Goal: Transaction & Acquisition: Book appointment/travel/reservation

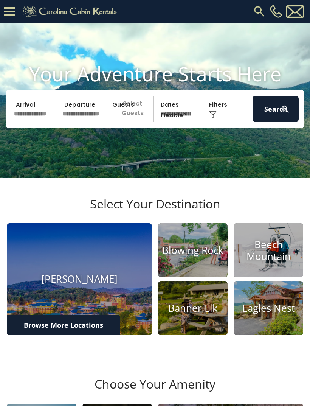
click at [39, 122] on input "text" at bounding box center [34, 109] width 46 height 26
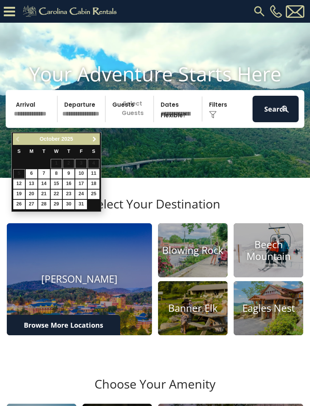
click at [91, 143] on link "Next" at bounding box center [94, 138] width 9 height 9
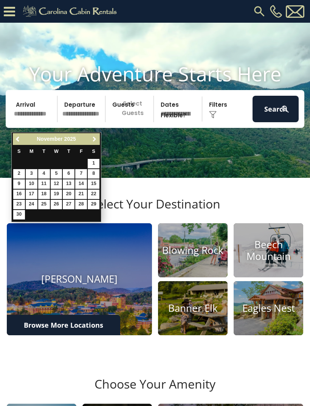
click at [94, 140] on span "Next" at bounding box center [95, 139] width 6 height 6
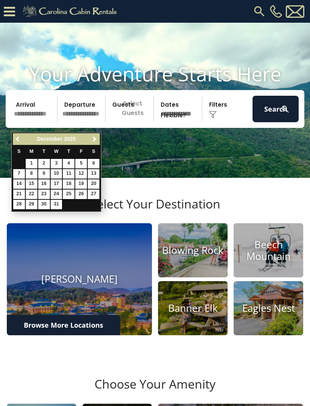
click at [18, 139] on span "Previous" at bounding box center [18, 139] width 6 height 6
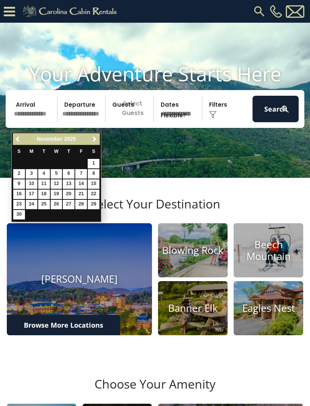
click at [32, 205] on link "24" at bounding box center [32, 204] width 12 height 9
type input "********"
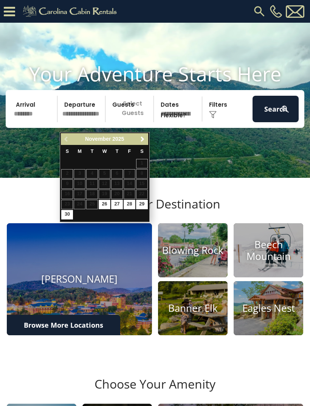
click at [141, 206] on link "29" at bounding box center [142, 204] width 12 height 9
type input "********"
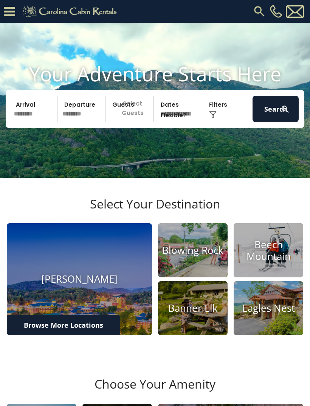
click at [139, 122] on p "Select Guests" at bounding box center [131, 109] width 46 height 26
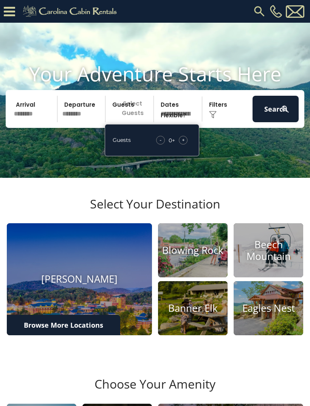
click at [182, 144] on span "+" at bounding box center [183, 140] width 3 height 8
click at [186, 145] on div "+" at bounding box center [183, 140] width 9 height 9
click at [190, 145] on div "- 2 + +" at bounding box center [172, 140] width 39 height 9
click at [187, 145] on div "+" at bounding box center [183, 140] width 9 height 9
click at [186, 145] on div "+" at bounding box center [183, 140] width 9 height 9
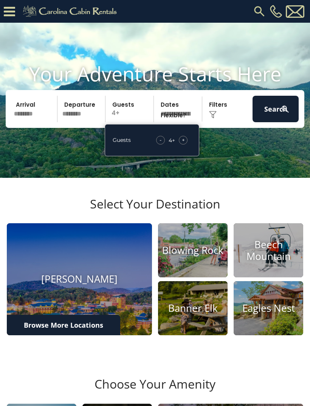
click at [185, 145] on div "+" at bounding box center [183, 140] width 9 height 9
click at [187, 145] on div "+" at bounding box center [183, 140] width 9 height 9
click at [224, 122] on div "Click to Choose" at bounding box center [228, 109] width 46 height 26
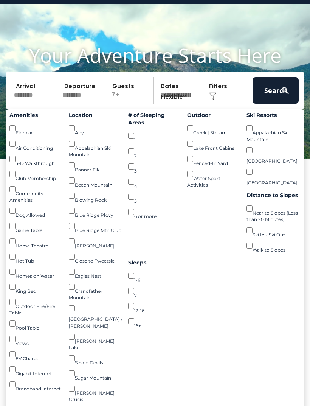
scroll to position [17, 0]
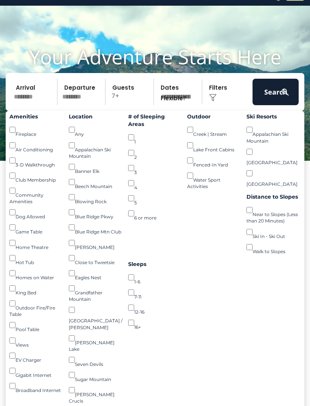
click at [275, 105] on button "Search" at bounding box center [276, 92] width 46 height 26
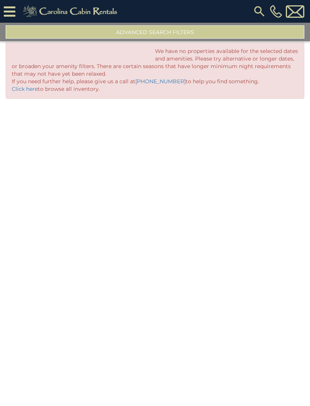
click at [201, 34] on button "Advanced Search Filters" at bounding box center [155, 31] width 299 height 13
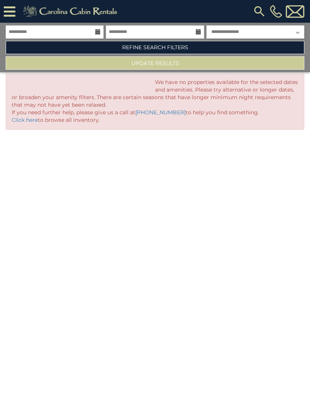
click at [196, 51] on link "Refine Search Filters" at bounding box center [155, 47] width 299 height 13
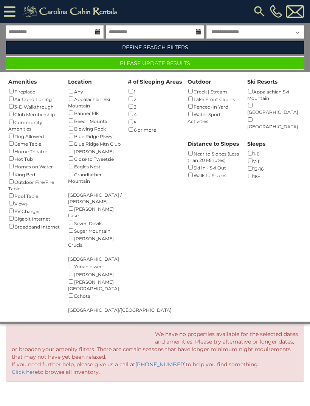
click at [213, 68] on button "Please Update Results" at bounding box center [155, 62] width 299 height 13
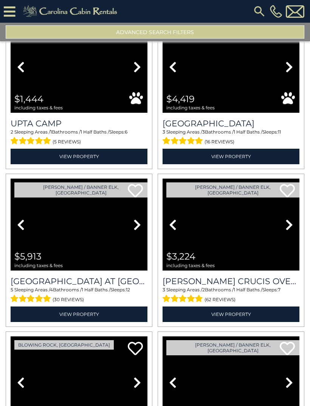
scroll to position [372, 0]
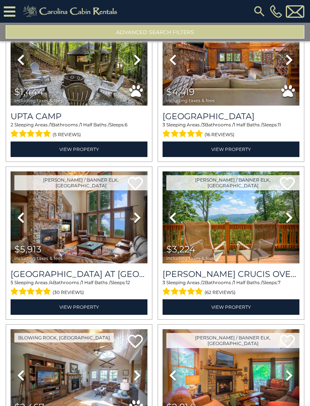
click at [290, 226] on link "Next" at bounding box center [289, 217] width 20 height 92
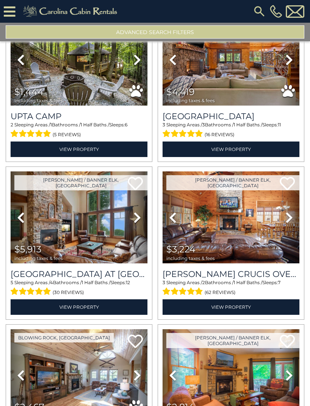
click at [291, 230] on link "Next" at bounding box center [289, 217] width 20 height 92
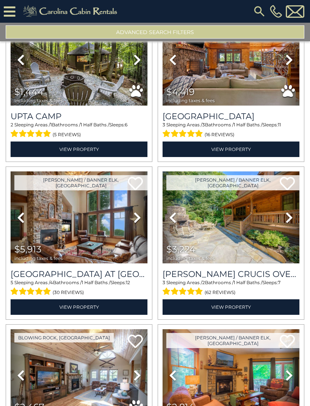
click at [293, 225] on link "Next" at bounding box center [289, 217] width 20 height 92
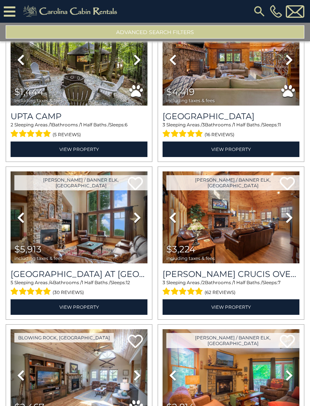
click at [294, 226] on link "Next" at bounding box center [289, 217] width 20 height 92
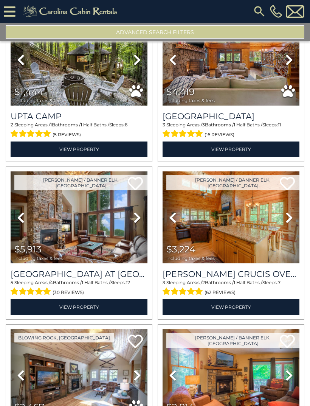
click at [295, 226] on link "Next" at bounding box center [289, 217] width 20 height 92
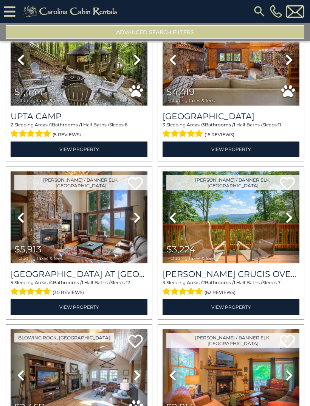
click at [294, 225] on link "Next" at bounding box center [289, 217] width 20 height 92
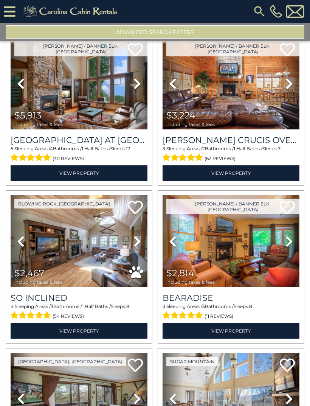
scroll to position [507, 0]
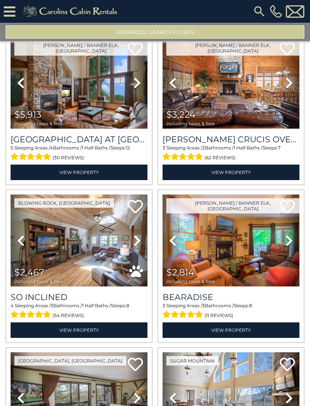
click at [290, 248] on link "Next" at bounding box center [289, 241] width 20 height 92
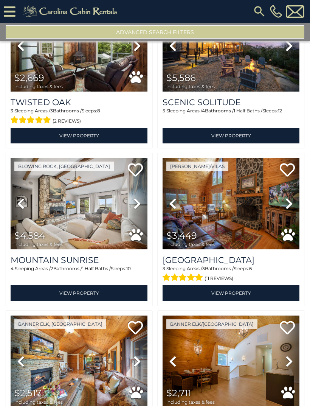
scroll to position [1018, 0]
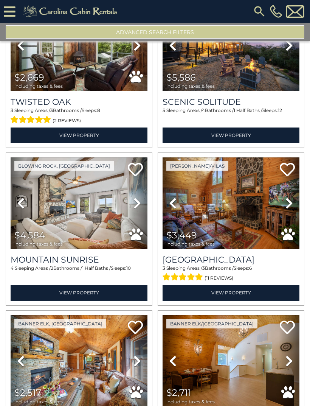
click at [288, 209] on icon at bounding box center [290, 203] width 8 height 12
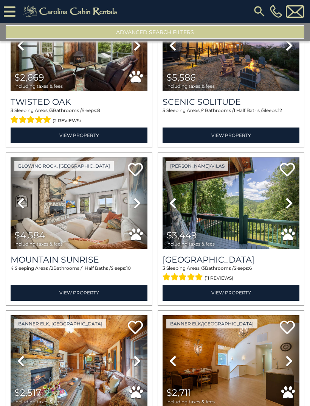
click at [287, 212] on link "Next" at bounding box center [289, 203] width 20 height 92
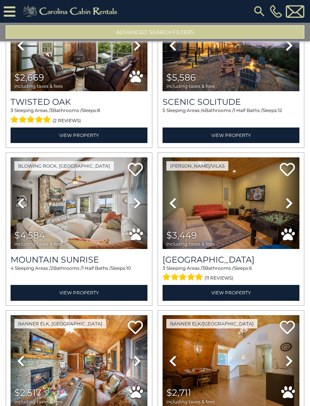
click at [291, 212] on link "Next" at bounding box center [289, 203] width 20 height 92
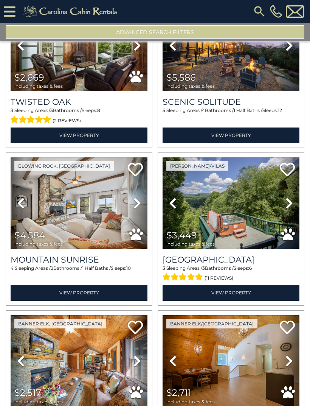
click at [294, 209] on link "Next" at bounding box center [289, 203] width 20 height 92
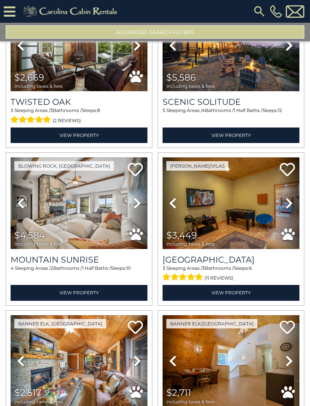
click at [292, 210] on link "Next" at bounding box center [289, 203] width 20 height 92
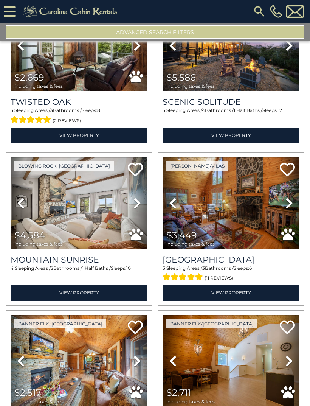
click at [294, 209] on link "Next" at bounding box center [289, 203] width 20 height 92
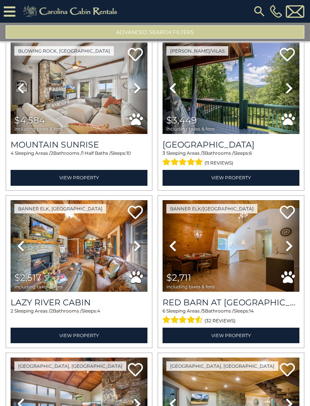
scroll to position [1133, 0]
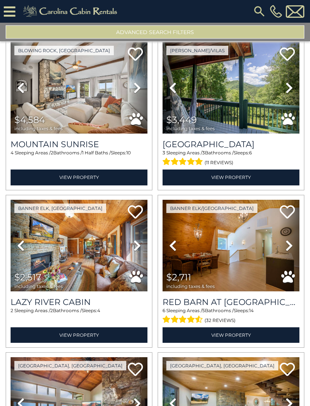
click at [137, 250] on icon at bounding box center [138, 246] width 8 height 12
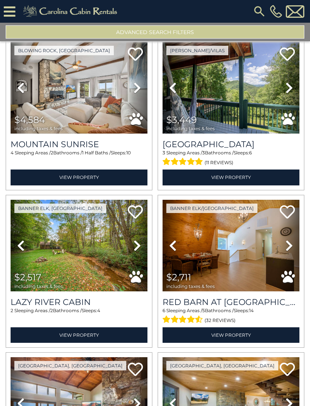
click at [142, 248] on link "Next" at bounding box center [137, 246] width 20 height 92
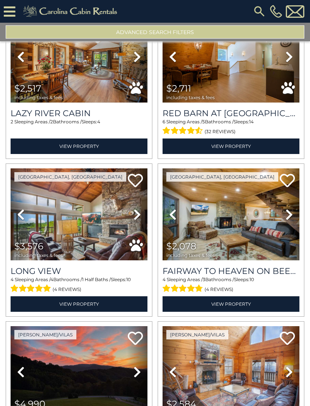
scroll to position [1322, 0]
click at [292, 220] on icon at bounding box center [290, 215] width 8 height 12
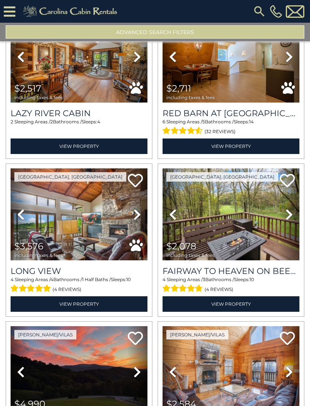
click at [291, 223] on link "Next" at bounding box center [289, 214] width 20 height 92
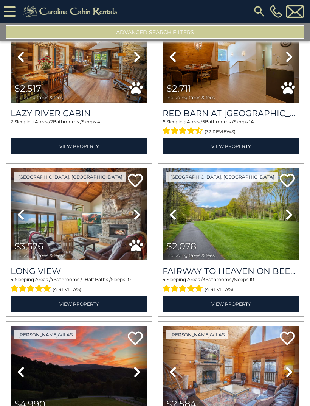
click at [293, 222] on link "Next" at bounding box center [289, 214] width 20 height 92
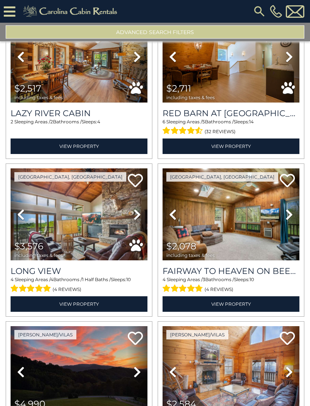
click at [290, 220] on icon at bounding box center [290, 215] width 8 height 12
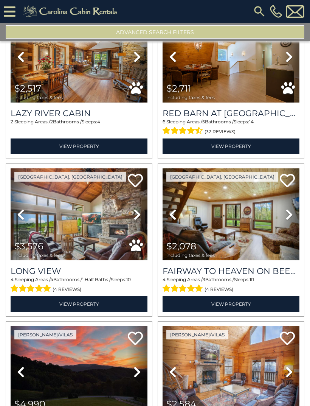
click at [291, 223] on link "Next" at bounding box center [289, 214] width 20 height 92
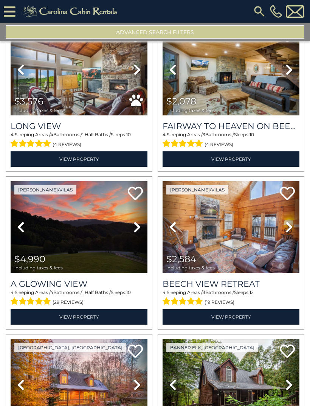
scroll to position [1468, 0]
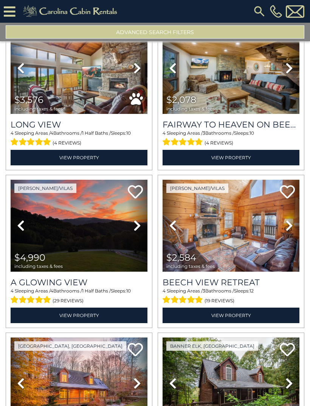
click at [293, 232] on icon at bounding box center [290, 226] width 8 height 12
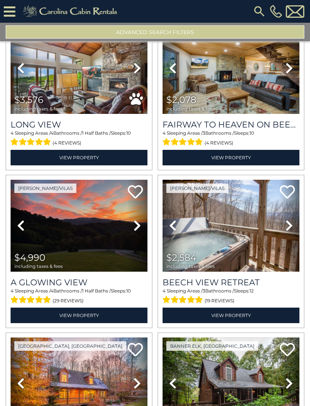
click at [296, 231] on link "Next" at bounding box center [289, 226] width 20 height 92
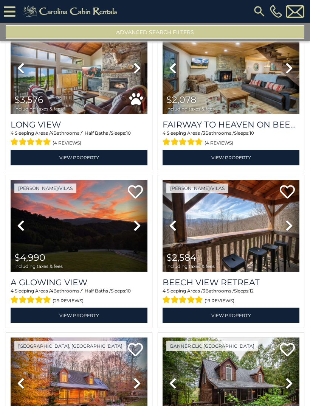
click at [297, 231] on link "Next" at bounding box center [289, 226] width 20 height 92
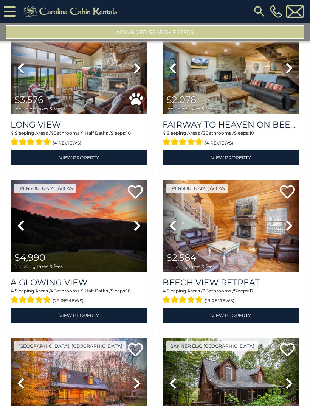
click at [297, 231] on link "Next" at bounding box center [289, 226] width 20 height 92
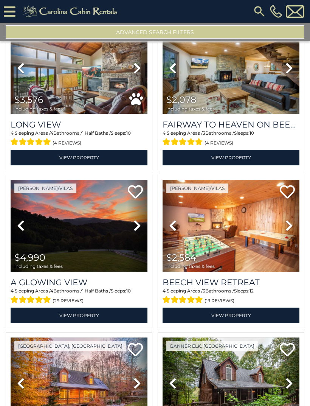
click at [297, 231] on link "Next" at bounding box center [289, 226] width 20 height 92
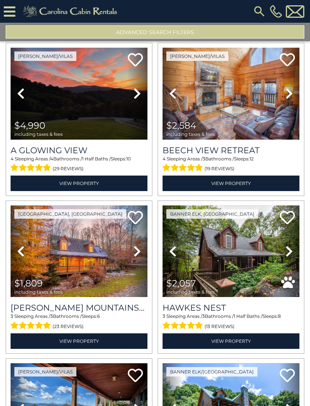
scroll to position [1601, 0]
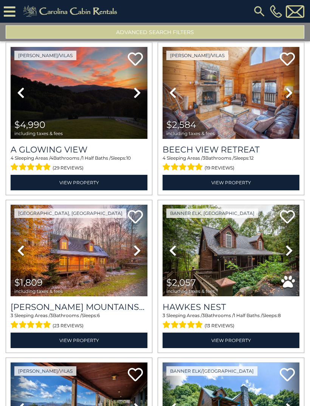
click at [143, 257] on link "Next" at bounding box center [137, 251] width 20 height 92
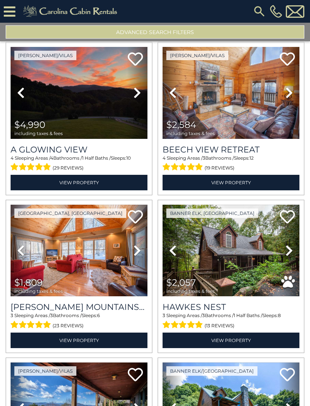
click at [143, 255] on link "Next" at bounding box center [137, 251] width 20 height 92
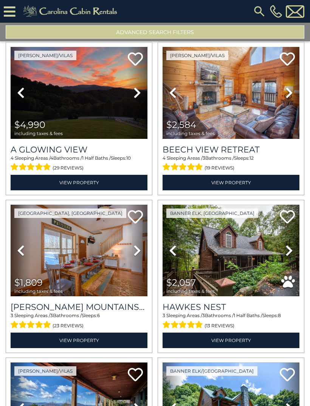
click at [290, 257] on icon at bounding box center [290, 250] width 8 height 12
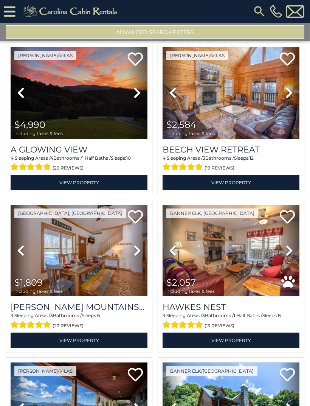
click at [289, 257] on icon at bounding box center [290, 250] width 8 height 12
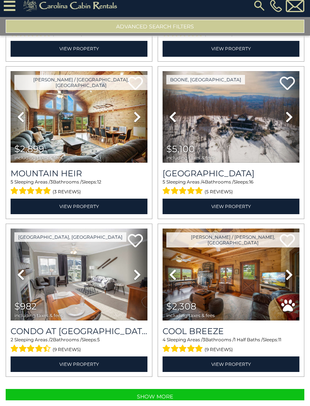
scroll to position [39, 0]
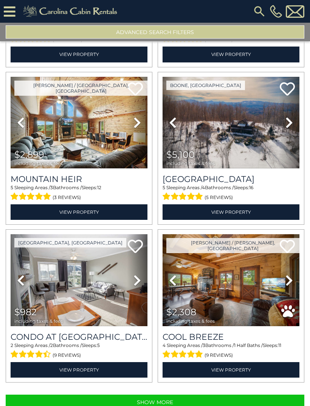
click at [202, 395] on button "Show More" at bounding box center [155, 402] width 299 height 15
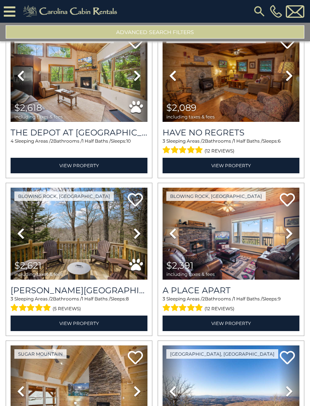
scroll to position [2407, 0]
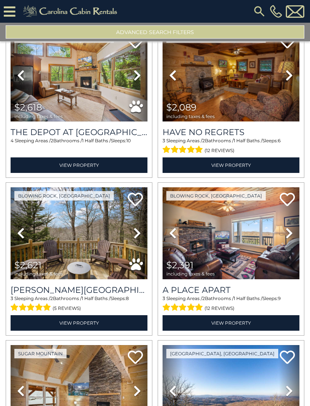
click at [139, 227] on icon at bounding box center [138, 233] width 8 height 12
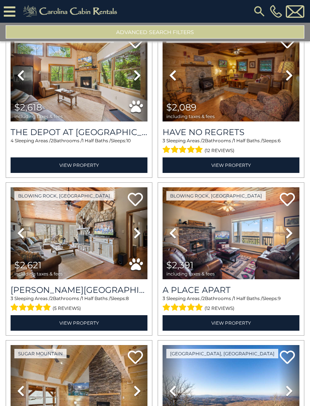
click at [138, 227] on icon at bounding box center [138, 233] width 8 height 12
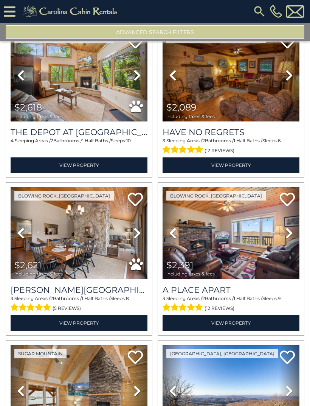
click at [141, 214] on link "Next" at bounding box center [137, 233] width 20 height 92
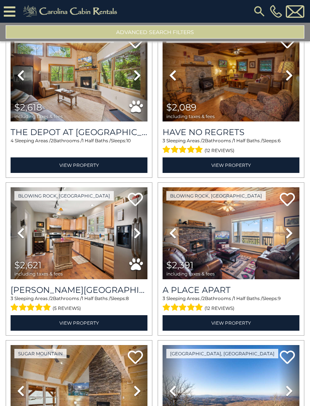
click at [287, 227] on icon at bounding box center [290, 233] width 8 height 12
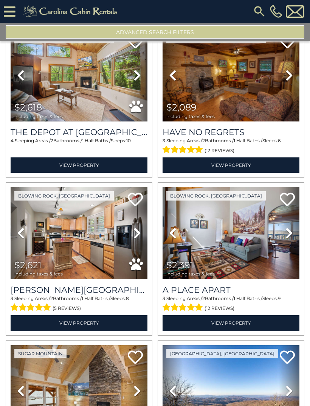
click at [287, 227] on icon at bounding box center [290, 233] width 8 height 12
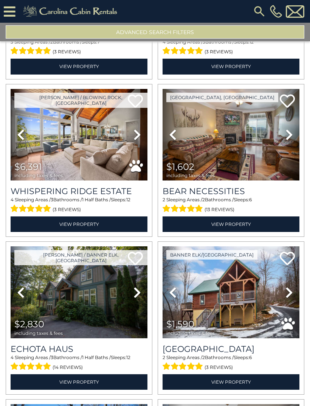
scroll to position [2822, 0]
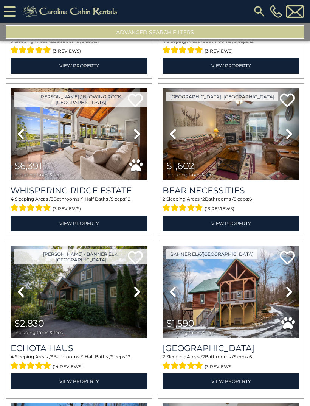
click at [290, 286] on icon at bounding box center [290, 292] width 8 height 12
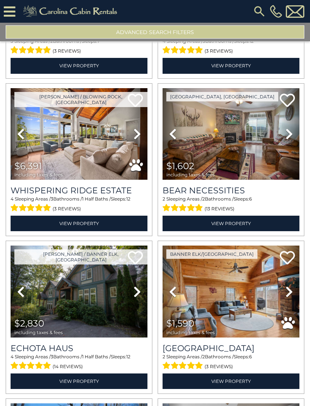
click at [290, 286] on icon at bounding box center [290, 292] width 8 height 12
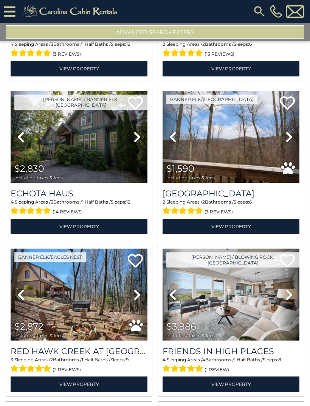
scroll to position [2977, 0]
click at [142, 274] on link "Next" at bounding box center [137, 295] width 20 height 92
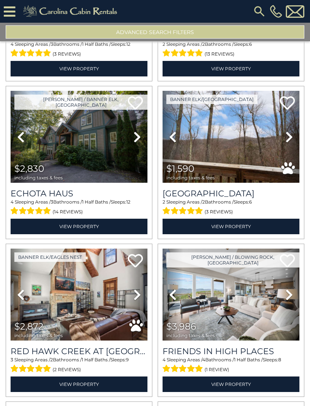
click at [138, 289] on icon at bounding box center [138, 295] width 8 height 12
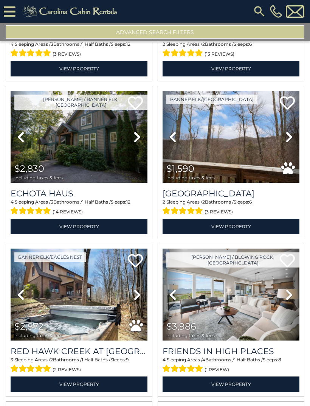
click at [140, 289] on icon at bounding box center [138, 295] width 8 height 12
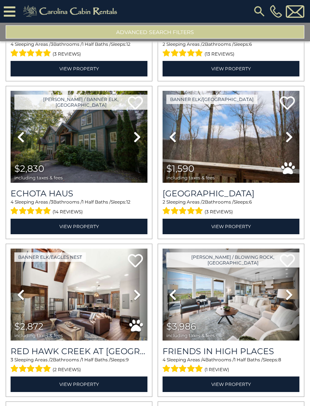
click at [139, 289] on icon at bounding box center [138, 295] width 8 height 12
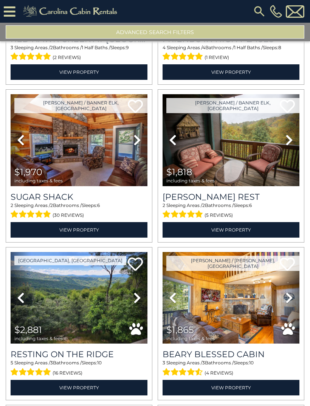
scroll to position [3290, 0]
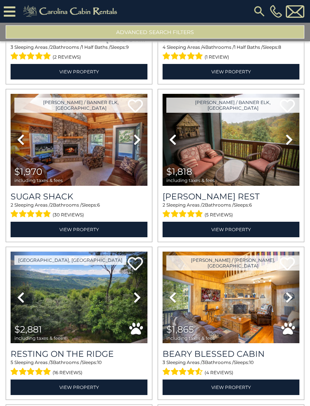
click at [144, 275] on link "Next" at bounding box center [137, 298] width 20 height 92
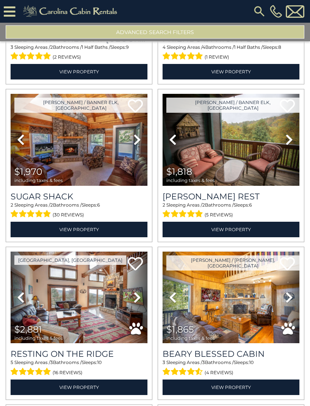
click at [146, 277] on link "Next" at bounding box center [137, 298] width 20 height 92
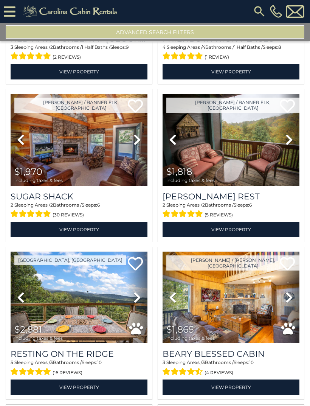
click at [142, 276] on link "Next" at bounding box center [137, 298] width 20 height 92
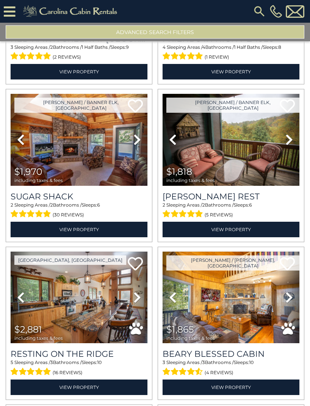
click at [142, 277] on link "Next" at bounding box center [137, 298] width 20 height 92
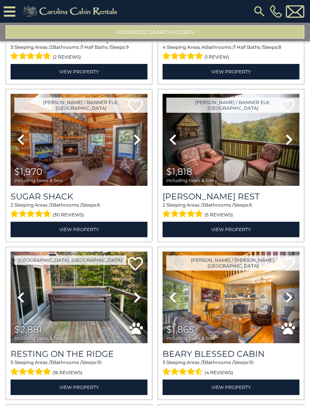
click at [143, 274] on link "Next" at bounding box center [137, 298] width 20 height 92
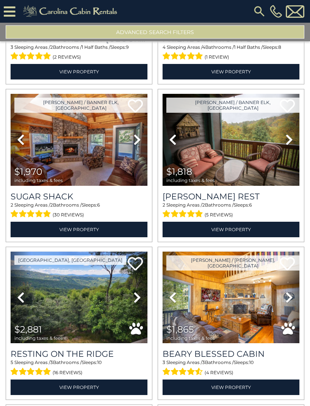
click at [141, 275] on link "Next" at bounding box center [137, 298] width 20 height 92
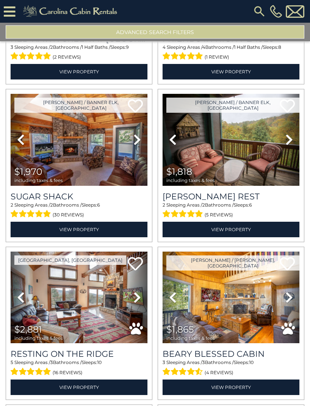
click at [97, 288] on img at bounding box center [79, 298] width 137 height 92
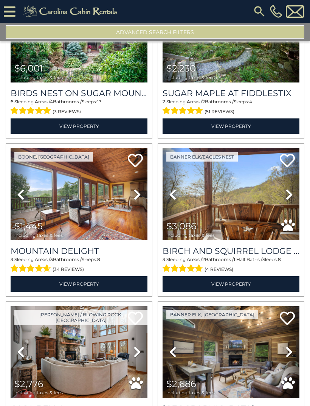
scroll to position [3866, 0]
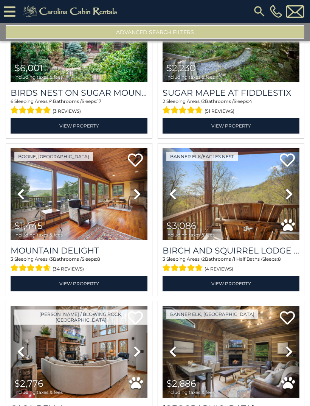
click at [290, 179] on link "Next" at bounding box center [289, 194] width 20 height 92
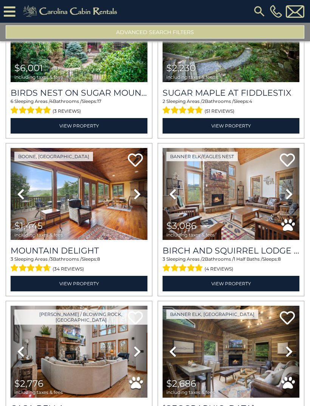
click at [289, 179] on link "Next" at bounding box center [289, 194] width 20 height 92
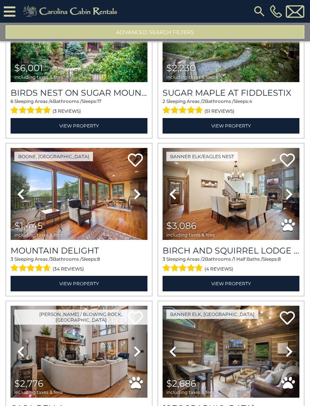
click at [293, 178] on link "Next" at bounding box center [289, 194] width 20 height 92
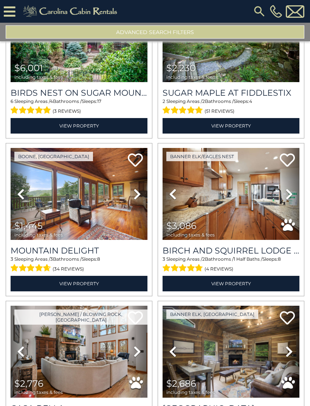
click at [293, 177] on link "Next" at bounding box center [289, 194] width 20 height 92
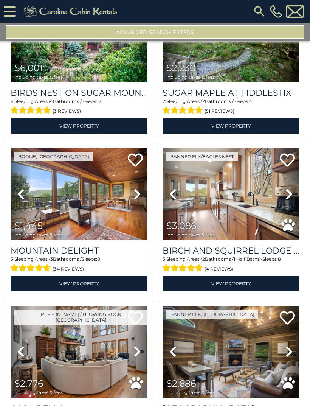
click at [293, 178] on link "Next" at bounding box center [289, 194] width 20 height 92
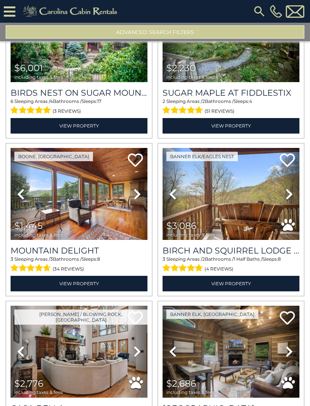
click at [292, 188] on icon at bounding box center [290, 194] width 8 height 12
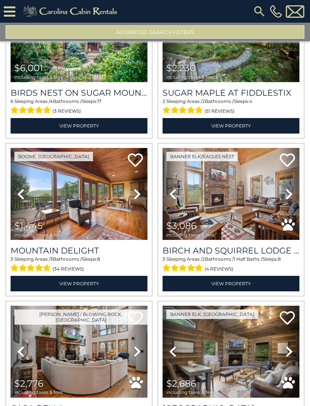
click at [294, 177] on link "Next" at bounding box center [289, 194] width 20 height 92
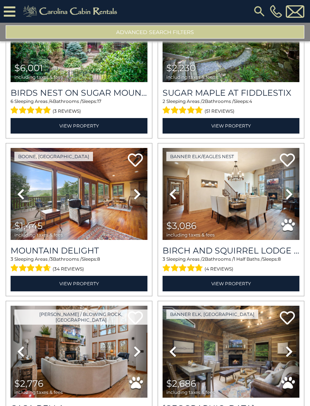
click at [266, 198] on img at bounding box center [231, 194] width 137 height 92
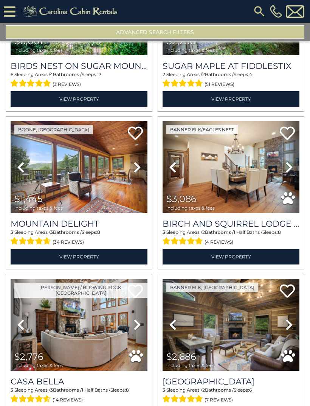
scroll to position [3897, 0]
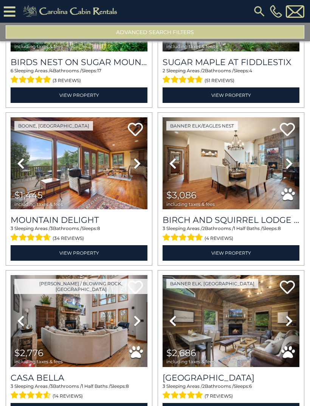
click at [137, 157] on icon at bounding box center [138, 163] width 8 height 12
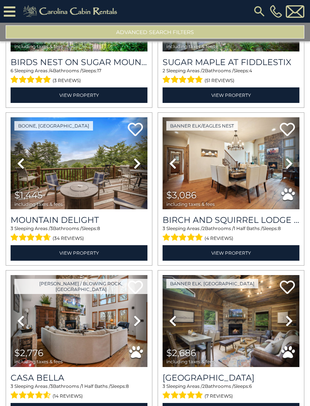
click at [135, 157] on icon at bounding box center [138, 163] width 8 height 12
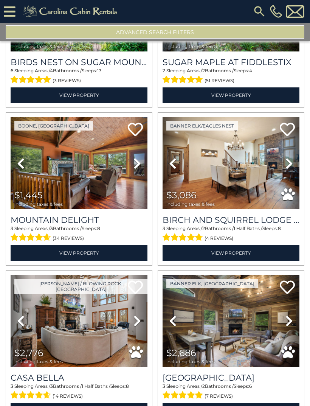
click at [140, 157] on icon at bounding box center [138, 163] width 8 height 12
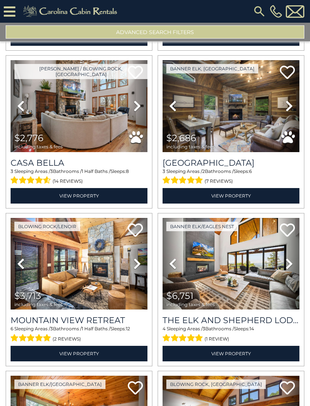
scroll to position [4114, 0]
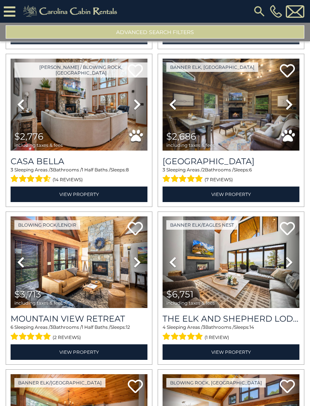
click at [137, 256] on icon at bounding box center [138, 262] width 8 height 12
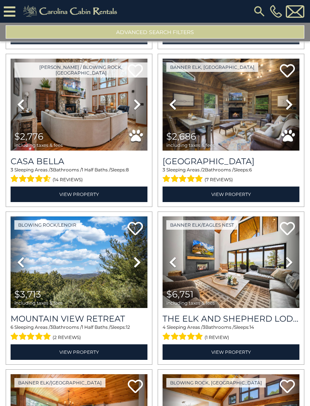
click at [139, 256] on icon at bounding box center [138, 262] width 8 height 12
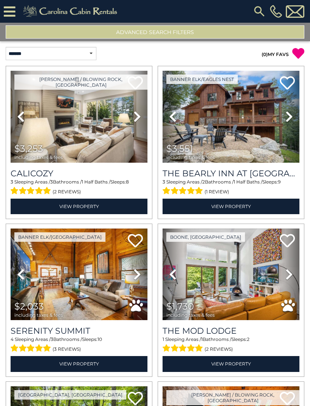
scroll to position [0, 0]
click at [188, 31] on button "Advanced Search Filters" at bounding box center [155, 31] width 299 height 13
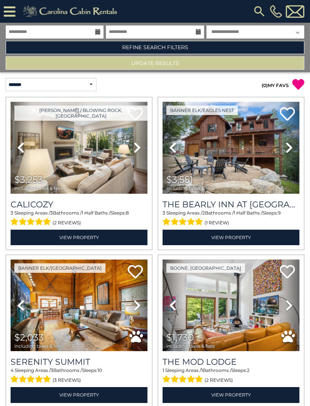
click at [194, 48] on link "Refine Search Filters" at bounding box center [155, 47] width 299 height 13
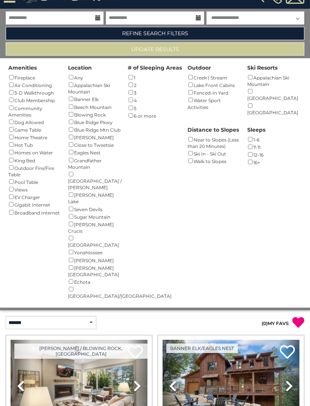
scroll to position [15, 0]
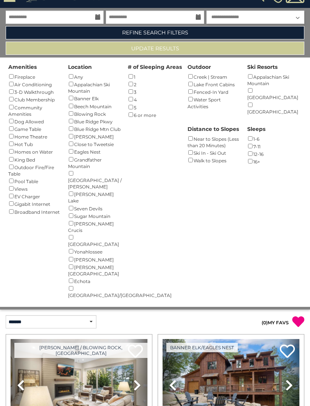
click at [224, 53] on button "Update Results" at bounding box center [155, 48] width 299 height 13
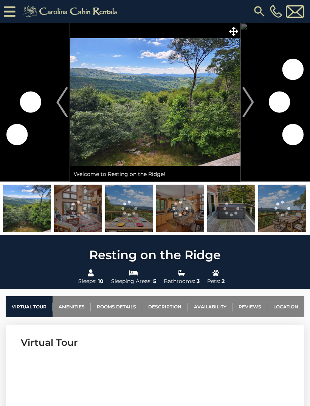
click at [249, 106] on img "Next" at bounding box center [248, 102] width 11 height 30
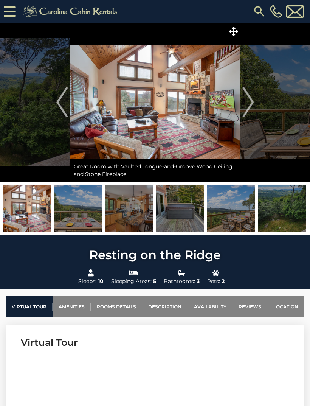
click at [248, 108] on img "Next" at bounding box center [248, 102] width 11 height 30
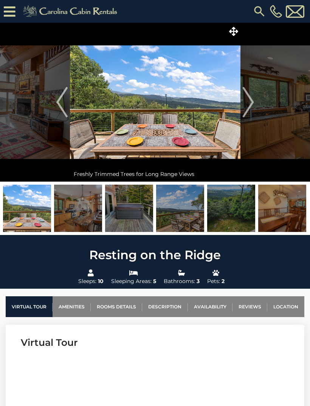
click at [246, 109] on img "Next" at bounding box center [248, 102] width 11 height 30
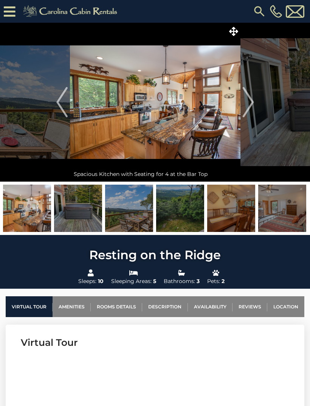
click at [249, 108] on img "Next" at bounding box center [248, 102] width 11 height 30
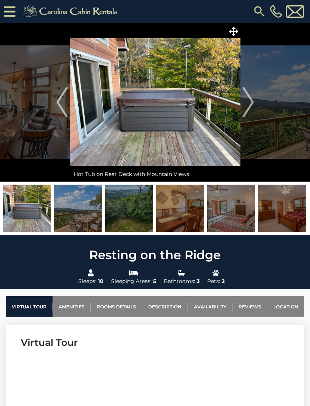
click at [249, 106] on img "Next" at bounding box center [248, 102] width 11 height 30
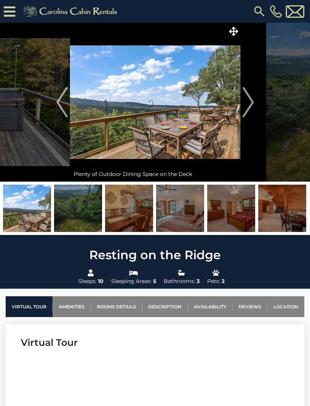
click at [251, 107] on img "Next" at bounding box center [248, 102] width 11 height 30
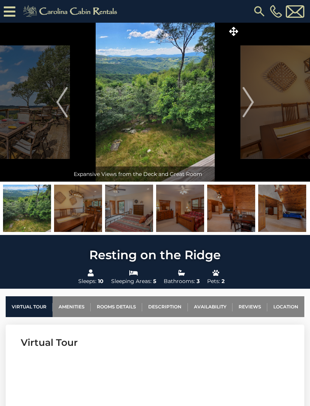
click at [249, 109] on img "Next" at bounding box center [248, 102] width 11 height 30
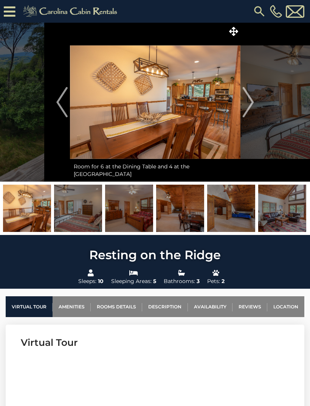
click at [249, 107] on img "Next" at bounding box center [248, 102] width 11 height 30
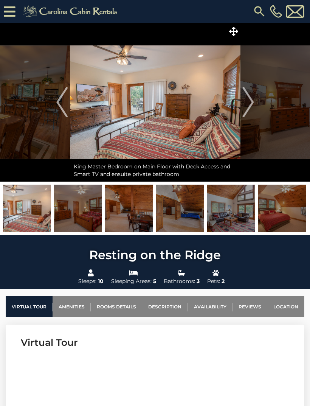
click at [249, 109] on img "Next" at bounding box center [248, 102] width 11 height 30
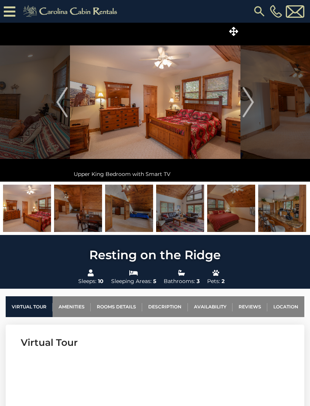
click at [250, 108] on img "Next" at bounding box center [248, 102] width 11 height 30
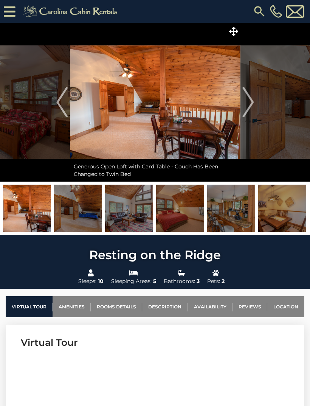
click at [249, 110] on img "Next" at bounding box center [248, 102] width 11 height 30
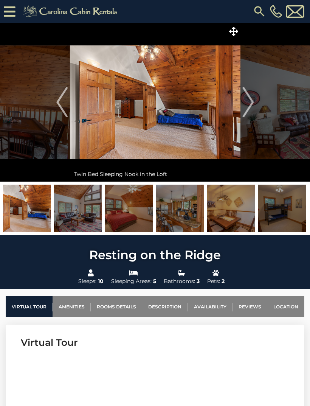
click at [66, 99] on img "Previous" at bounding box center [61, 102] width 11 height 30
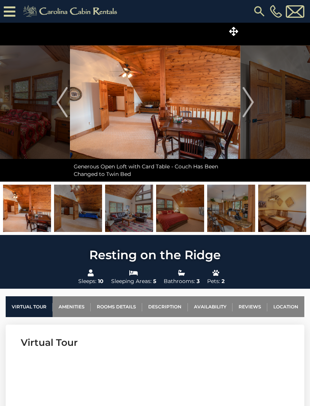
click at [246, 105] on img "Next" at bounding box center [248, 102] width 11 height 30
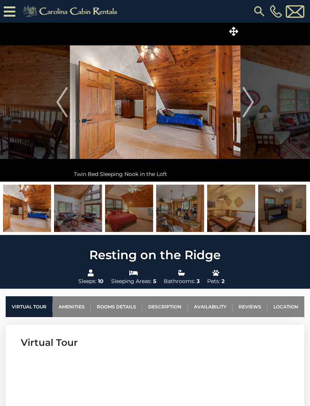
click at [251, 103] on img "Next" at bounding box center [248, 102] width 11 height 30
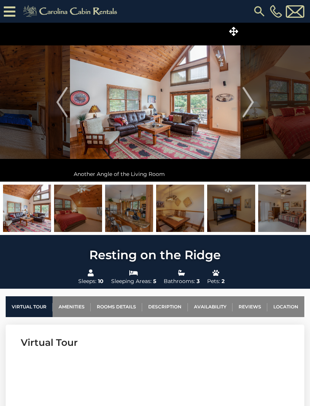
click at [249, 102] on img "Next" at bounding box center [248, 102] width 11 height 30
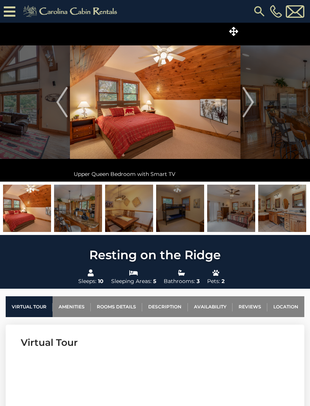
click at [249, 103] on img "Next" at bounding box center [248, 102] width 11 height 30
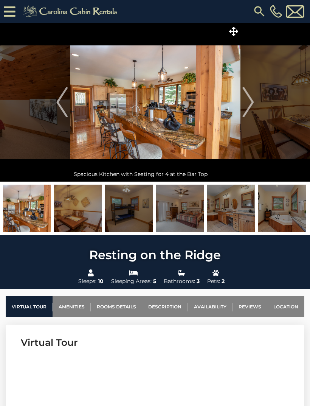
click at [250, 104] on img "Next" at bounding box center [248, 102] width 11 height 30
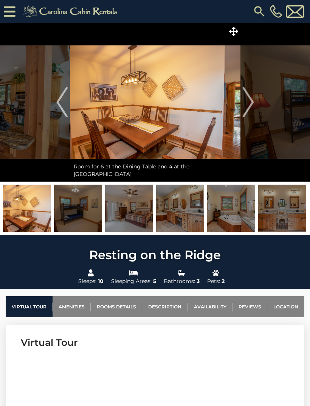
click at [248, 103] on img "Next" at bounding box center [248, 102] width 11 height 30
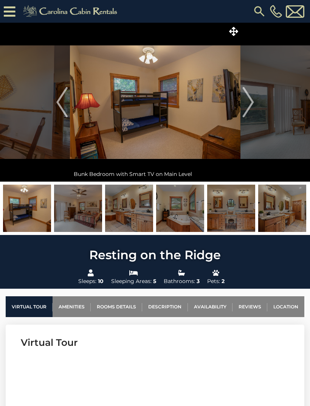
click at [246, 106] on img "Next" at bounding box center [248, 102] width 11 height 30
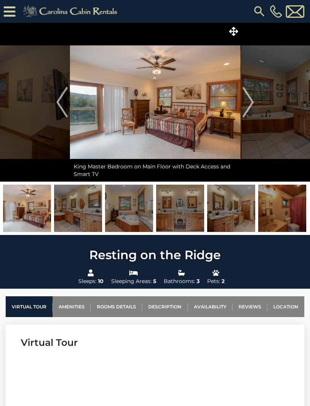
click at [250, 107] on img "Next" at bounding box center [248, 102] width 11 height 30
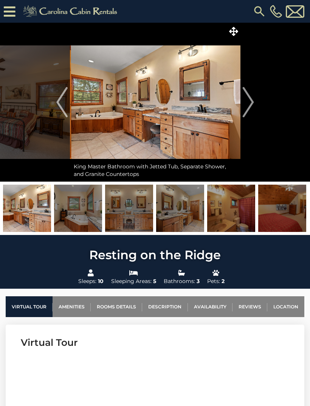
click at [250, 108] on img "Next" at bounding box center [248, 102] width 11 height 30
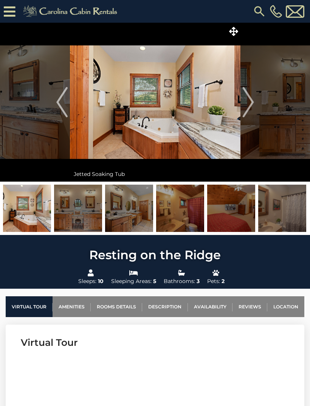
click at [249, 109] on img "Next" at bounding box center [248, 102] width 11 height 30
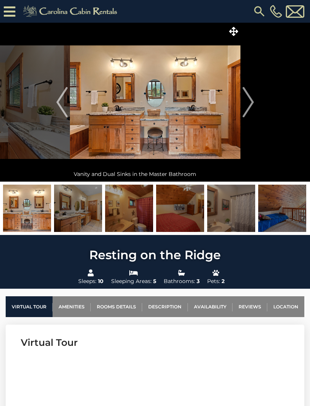
click at [250, 109] on img "Next" at bounding box center [248, 102] width 11 height 30
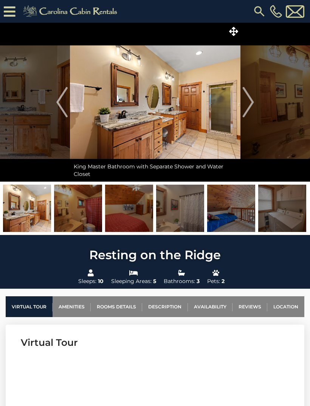
click at [252, 106] on img "Next" at bounding box center [248, 102] width 11 height 30
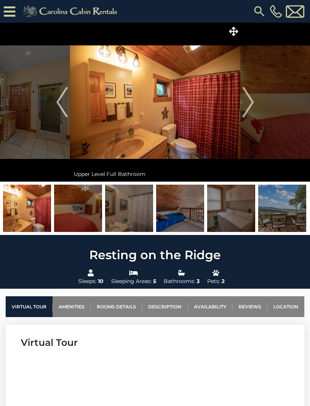
click at [252, 108] on img "Next" at bounding box center [248, 102] width 11 height 30
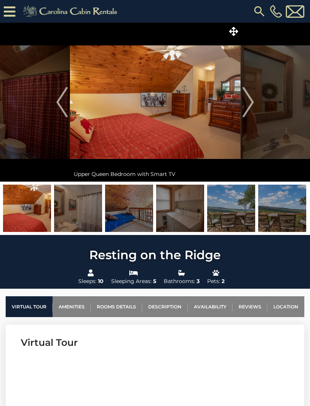
click at [251, 109] on img "Next" at bounding box center [248, 102] width 11 height 30
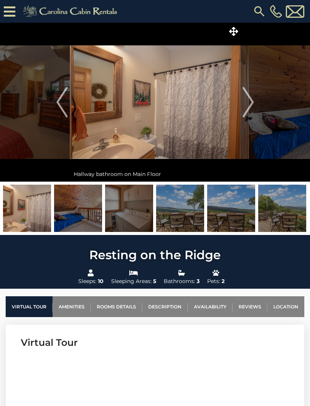
click at [250, 110] on img "Next" at bounding box center [248, 102] width 11 height 30
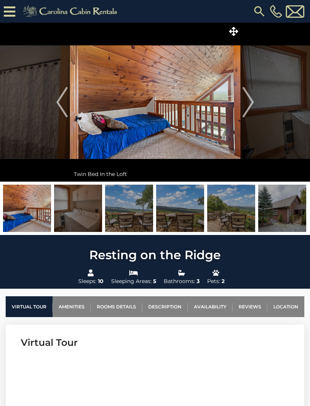
click at [249, 110] on img "Next" at bounding box center [248, 102] width 11 height 30
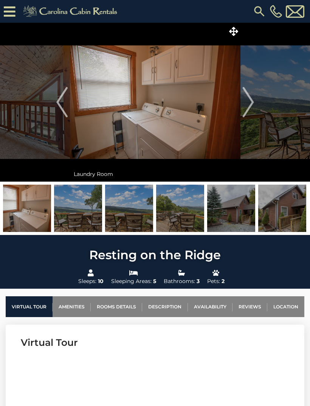
click at [249, 109] on img "Next" at bounding box center [248, 102] width 11 height 30
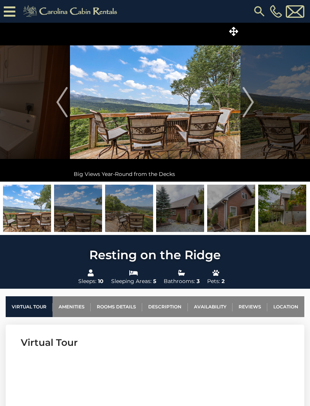
click at [246, 111] on img "Next" at bounding box center [248, 102] width 11 height 30
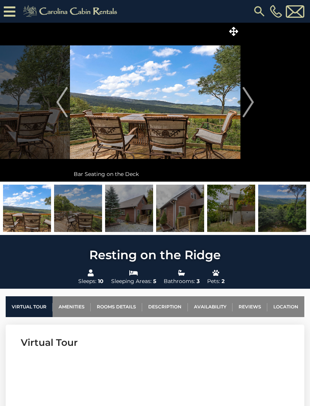
click at [249, 112] on img "Next" at bounding box center [248, 102] width 11 height 30
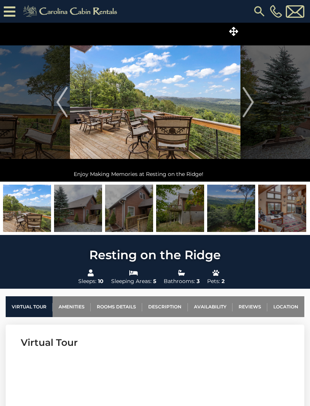
click at [249, 111] on img "Next" at bounding box center [248, 102] width 11 height 30
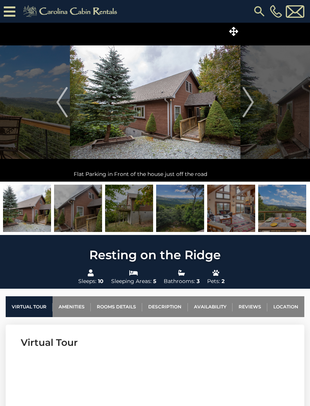
click at [252, 111] on img "Next" at bounding box center [248, 102] width 11 height 30
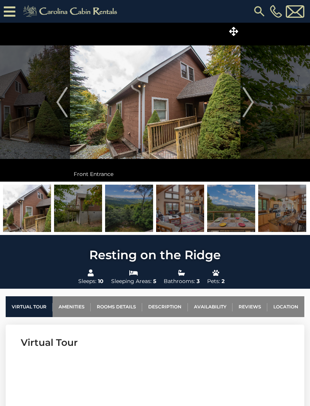
click at [249, 112] on img "Next" at bounding box center [248, 102] width 11 height 30
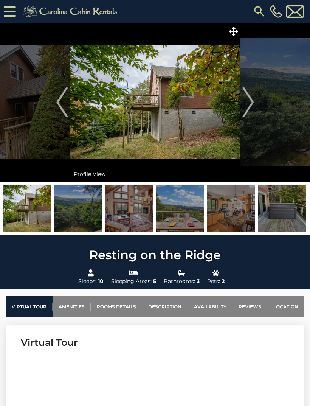
click at [248, 112] on img "Next" at bounding box center [248, 102] width 11 height 30
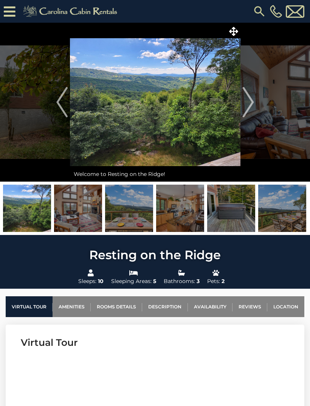
click at [249, 111] on img "Next" at bounding box center [248, 102] width 11 height 30
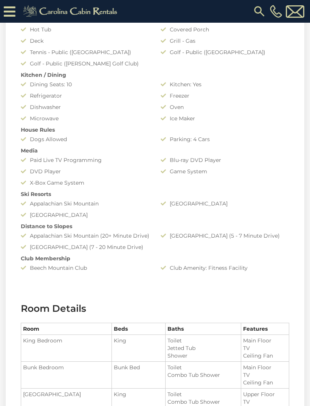
scroll to position [654, 0]
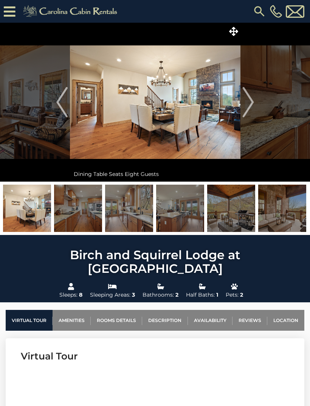
click at [283, 212] on img at bounding box center [282, 208] width 48 height 47
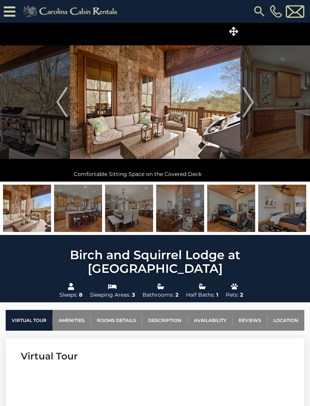
click at [234, 211] on img at bounding box center [231, 208] width 48 height 47
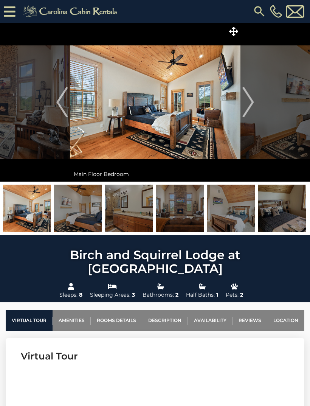
click at [252, 106] on img "Next" at bounding box center [248, 102] width 11 height 30
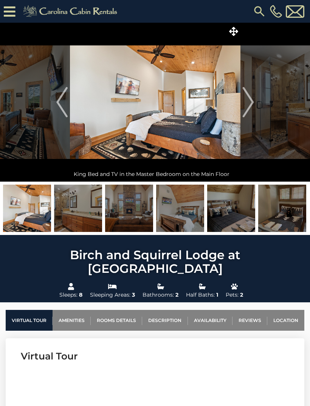
click at [249, 108] on img "Next" at bounding box center [248, 102] width 11 height 30
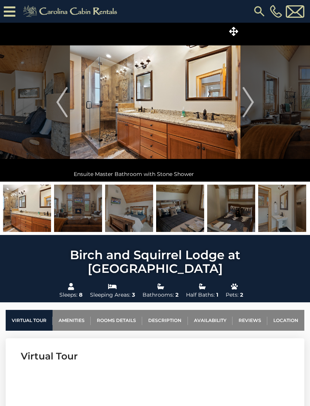
click at [251, 108] on img "Next" at bounding box center [248, 102] width 11 height 30
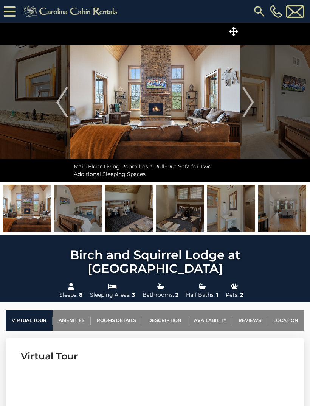
click at [252, 107] on img "Next" at bounding box center [248, 102] width 11 height 30
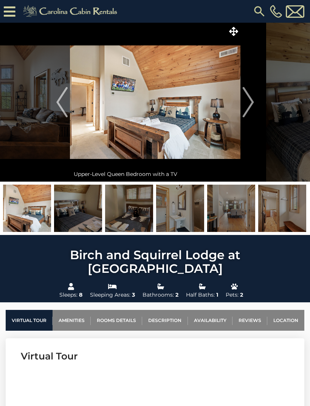
click at [253, 109] on img "Next" at bounding box center [248, 102] width 11 height 30
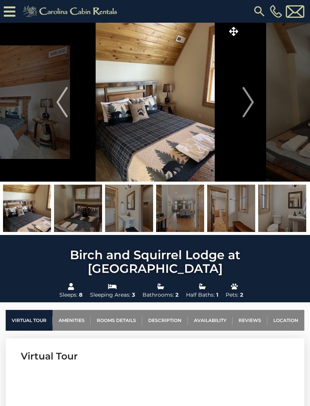
click at [252, 110] on img "Next" at bounding box center [248, 102] width 11 height 30
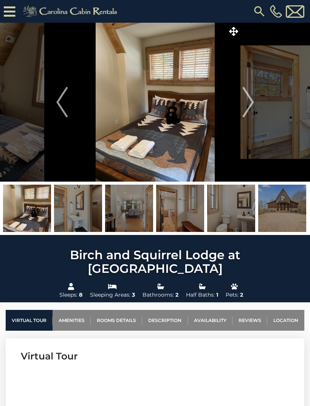
click at [250, 110] on img "Next" at bounding box center [248, 102] width 11 height 30
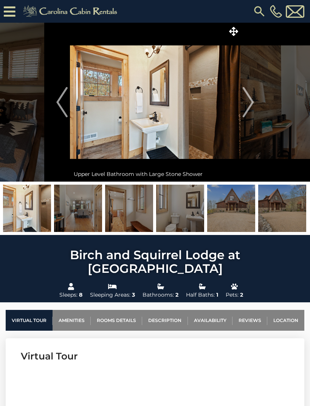
click at [250, 111] on img "Next" at bounding box center [248, 102] width 11 height 30
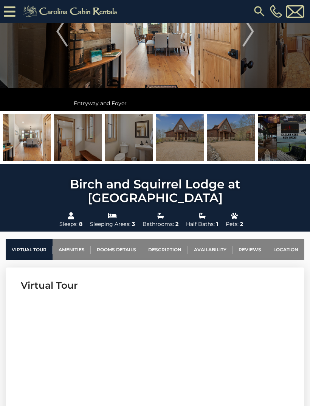
scroll to position [86, 0]
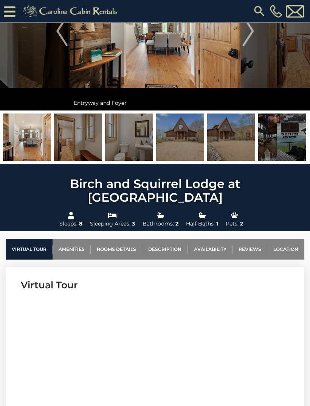
click at [128, 239] on link "Rooms Details" at bounding box center [116, 249] width 51 height 21
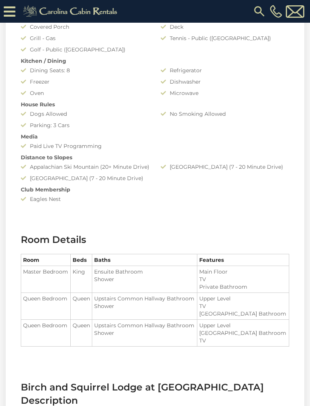
scroll to position [667, 0]
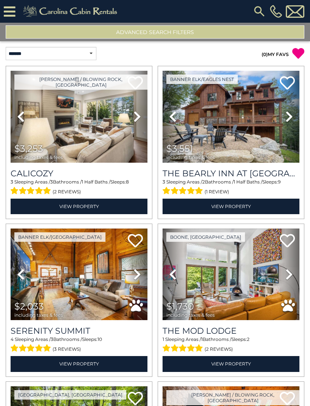
click at [286, 123] on link "Next" at bounding box center [289, 117] width 20 height 92
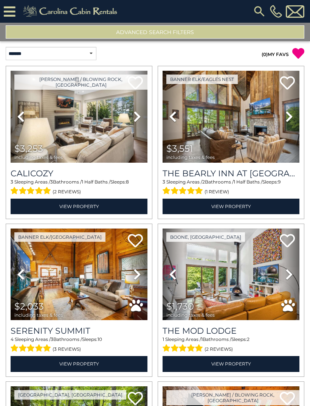
click at [290, 123] on link "Next" at bounding box center [289, 117] width 20 height 92
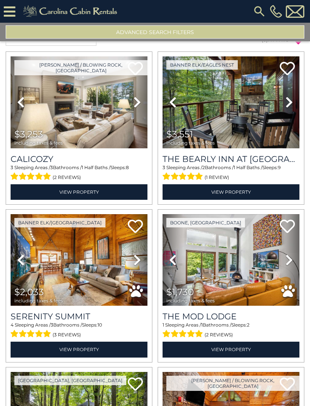
scroll to position [15, 0]
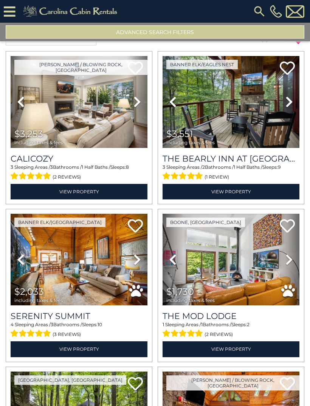
click at [139, 106] on icon at bounding box center [138, 102] width 8 height 12
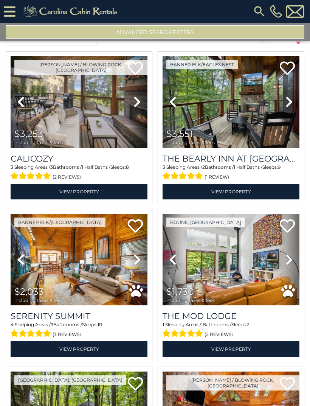
click at [138, 107] on icon at bounding box center [138, 102] width 8 height 12
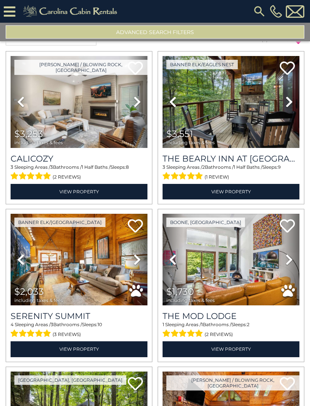
click at [140, 106] on icon at bounding box center [138, 102] width 8 height 12
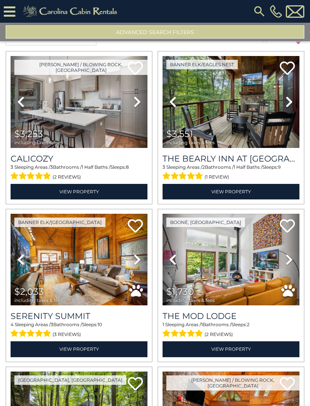
click at [140, 107] on icon at bounding box center [138, 102] width 8 height 12
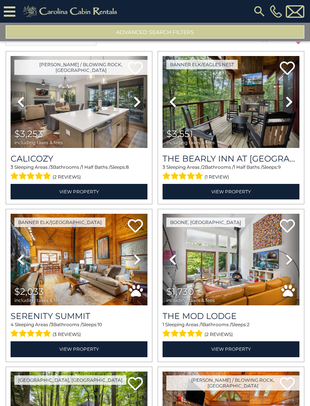
click at [140, 104] on icon at bounding box center [138, 102] width 8 height 12
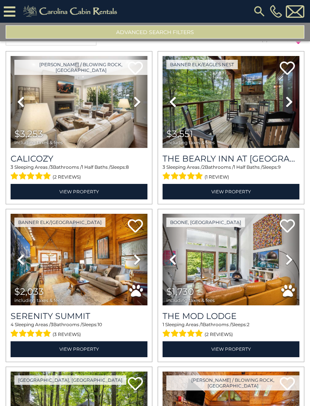
click at [140, 104] on icon at bounding box center [138, 102] width 8 height 12
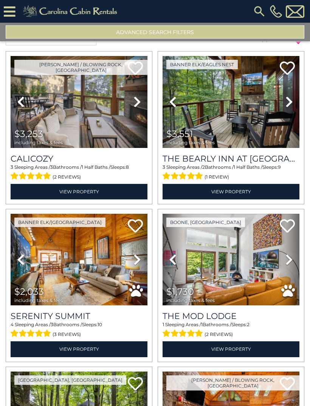
click at [139, 106] on icon at bounding box center [138, 102] width 8 height 12
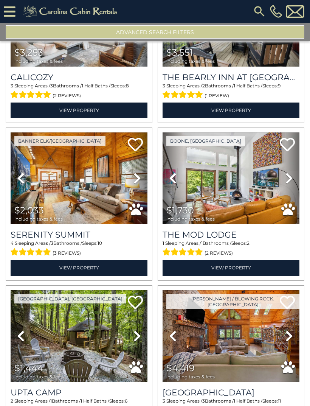
scroll to position [98, 0]
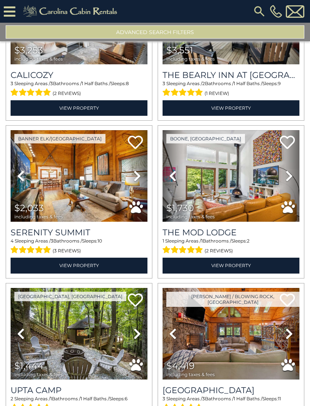
click at [135, 181] on icon at bounding box center [138, 176] width 8 height 12
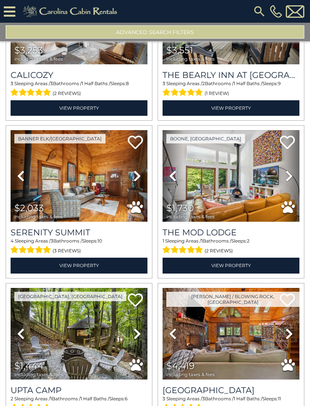
click at [137, 182] on icon at bounding box center [138, 176] width 8 height 12
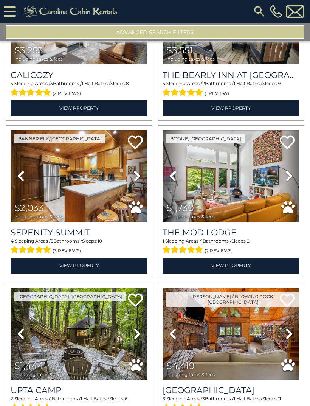
click at [139, 182] on icon at bounding box center [138, 176] width 8 height 12
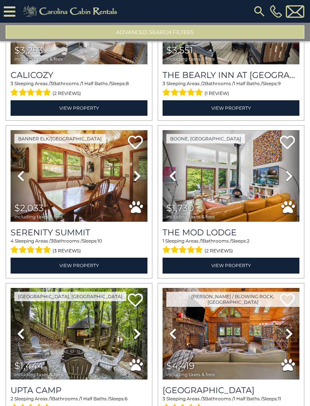
click at [140, 180] on icon at bounding box center [138, 176] width 8 height 12
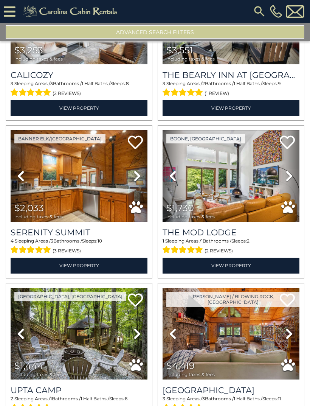
click at [138, 180] on icon at bounding box center [138, 176] width 8 height 12
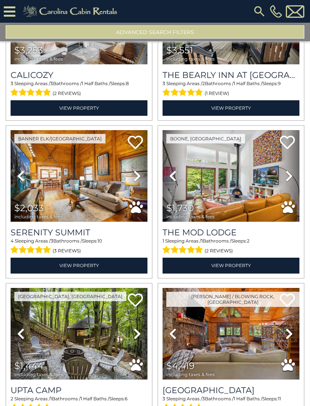
click at [139, 179] on icon at bounding box center [138, 176] width 8 height 12
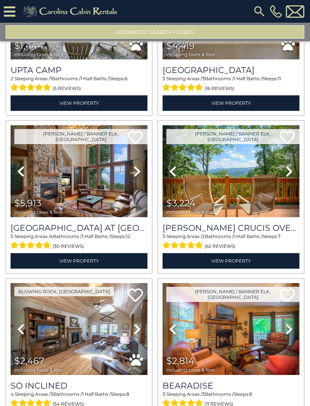
scroll to position [419, 0]
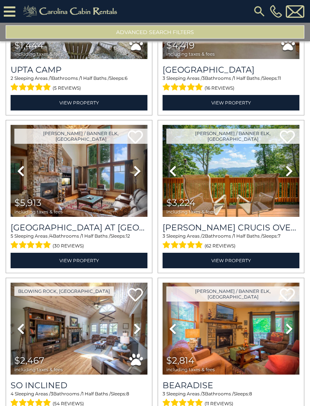
click at [291, 180] on link "Next" at bounding box center [289, 171] width 20 height 92
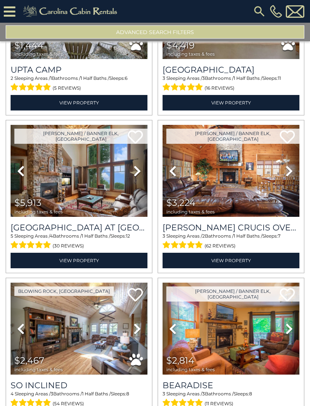
click at [289, 173] on icon at bounding box center [290, 171] width 8 height 12
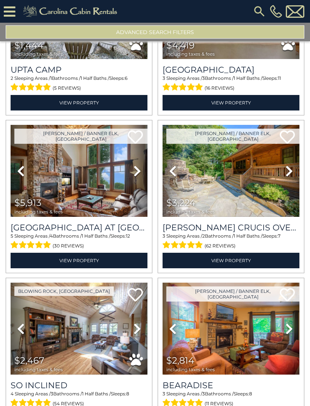
click at [239, 216] on img at bounding box center [231, 171] width 137 height 92
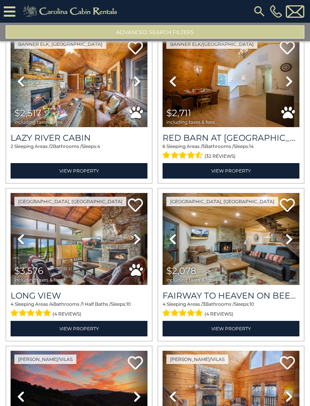
scroll to position [1298, 0]
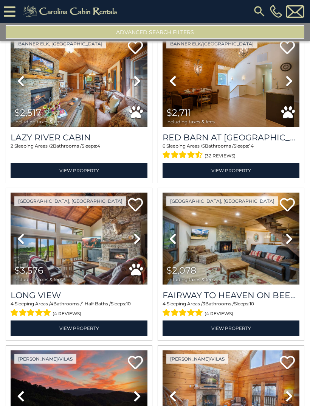
click at [261, 260] on img at bounding box center [231, 239] width 137 height 92
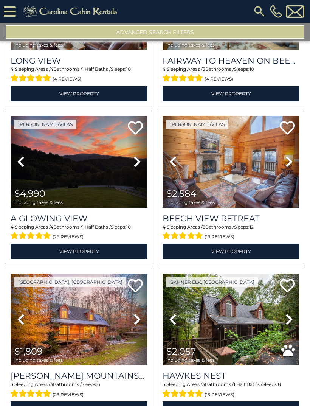
scroll to position [1533, 0]
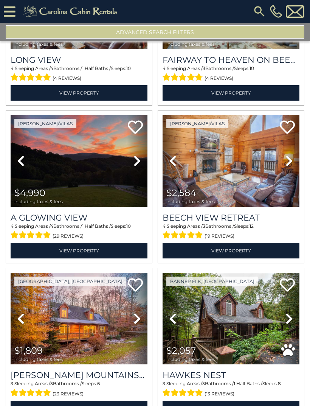
click at [255, 187] on img at bounding box center [231, 161] width 137 height 92
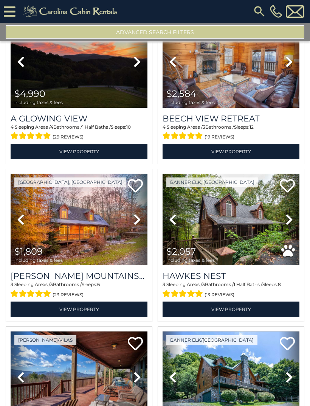
scroll to position [1632, 0]
click at [292, 225] on icon at bounding box center [290, 219] width 8 height 12
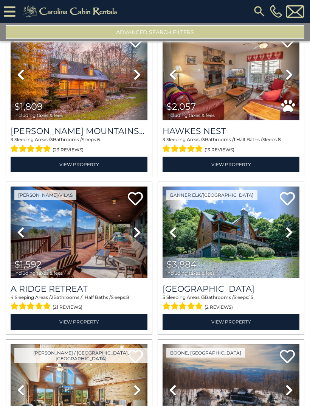
scroll to position [1782, 0]
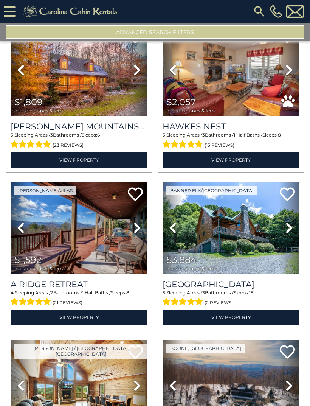
click at [139, 234] on icon at bounding box center [138, 228] width 8 height 12
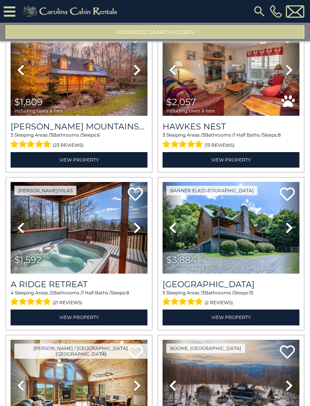
click at [140, 233] on icon at bounding box center [138, 228] width 8 height 12
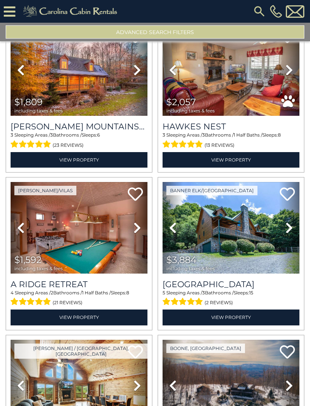
click at [139, 232] on icon at bounding box center [138, 228] width 8 height 12
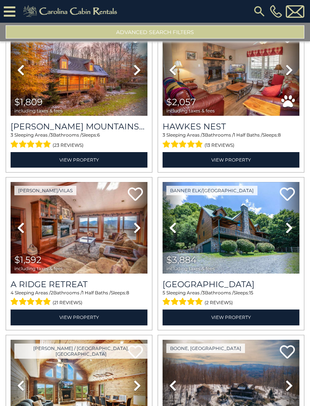
click at [144, 232] on link "Next" at bounding box center [137, 228] width 20 height 92
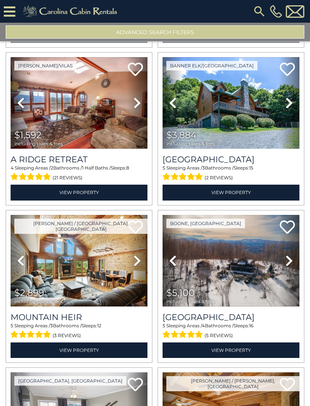
scroll to position [1908, 0]
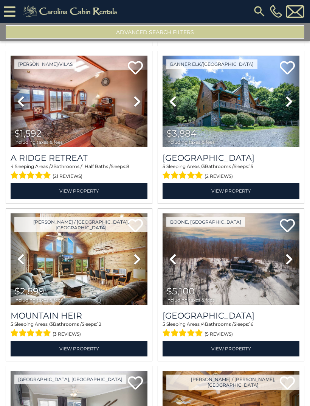
click at [146, 262] on link "Next" at bounding box center [137, 259] width 20 height 92
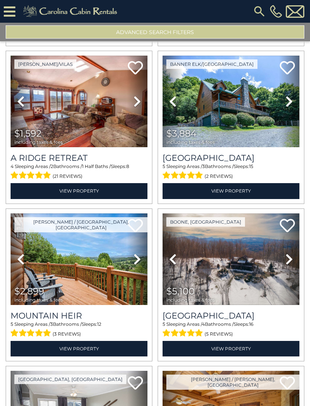
click at [146, 265] on link "Next" at bounding box center [137, 259] width 20 height 92
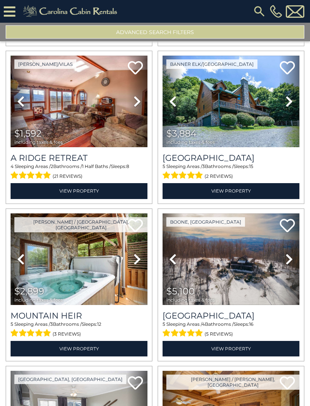
click at [142, 264] on link "Next" at bounding box center [137, 259] width 20 height 92
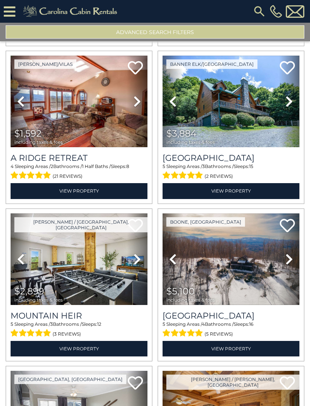
click at [138, 262] on icon at bounding box center [138, 259] width 8 height 12
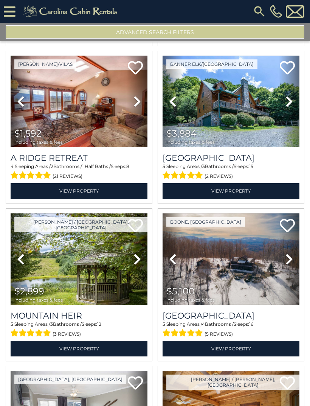
click at [104, 293] on img at bounding box center [79, 259] width 137 height 92
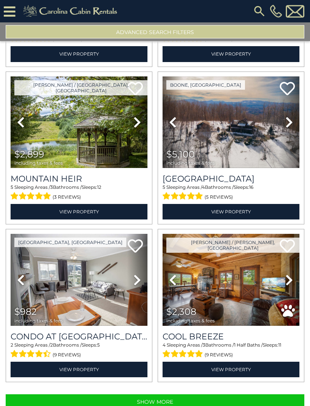
scroll to position [24, 0]
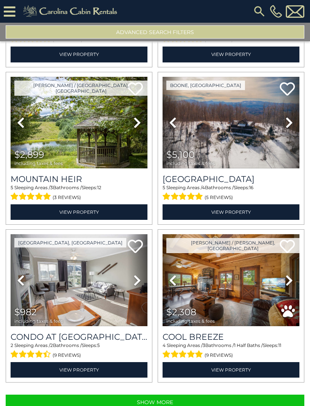
click at [215, 395] on button "Show More" at bounding box center [155, 402] width 299 height 15
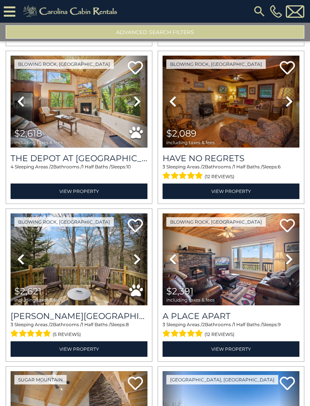
scroll to position [2382, 0]
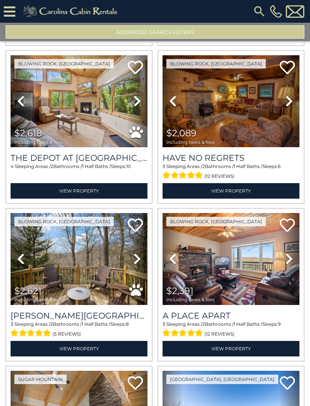
click at [140, 253] on icon at bounding box center [138, 259] width 8 height 12
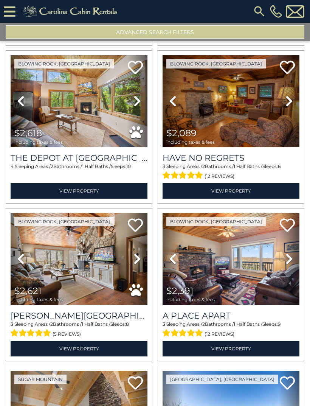
click at [138, 253] on icon at bounding box center [138, 259] width 8 height 12
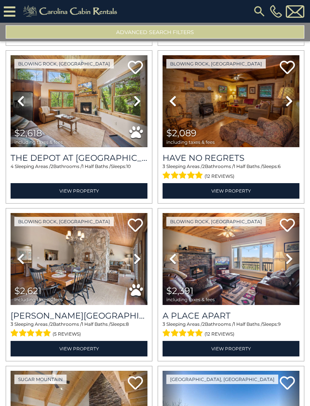
click at [139, 253] on icon at bounding box center [138, 259] width 8 height 12
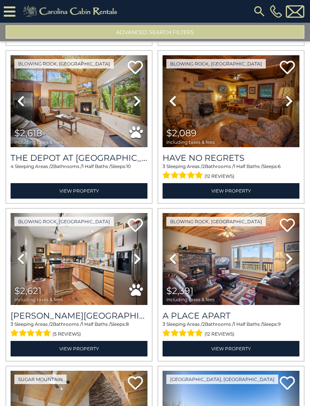
click at [140, 253] on icon at bounding box center [138, 259] width 8 height 12
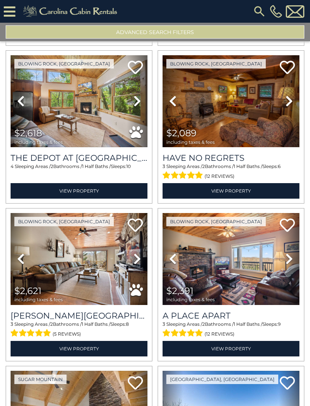
click at [138, 253] on icon at bounding box center [138, 259] width 8 height 12
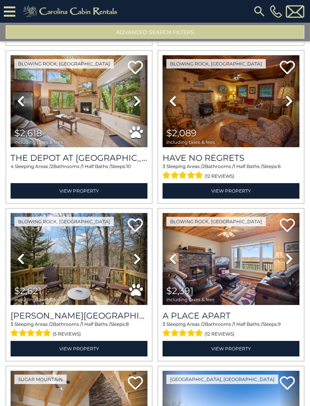
click at [107, 248] on img at bounding box center [79, 259] width 137 height 92
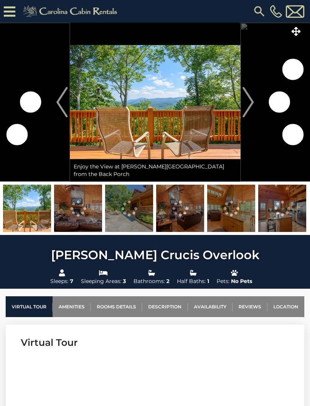
click at [253, 102] on img "Next" at bounding box center [248, 102] width 11 height 30
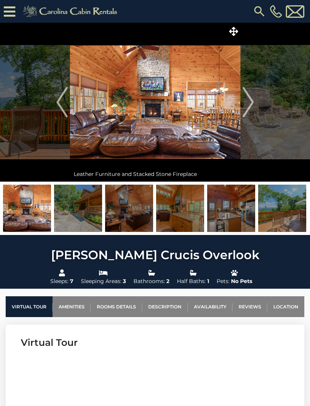
click at [253, 106] on img "Next" at bounding box center [248, 102] width 11 height 30
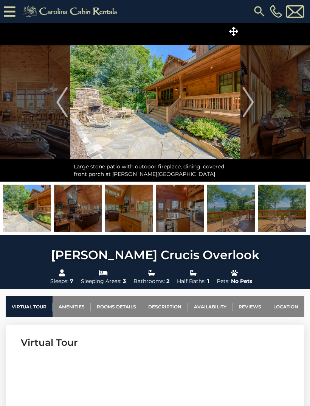
click at [252, 105] on img "Next" at bounding box center [248, 102] width 11 height 30
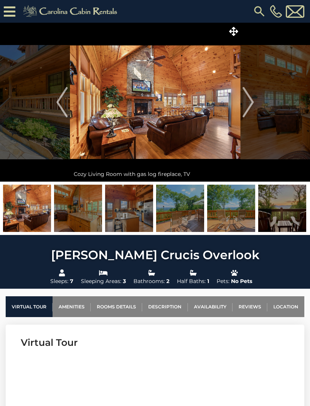
click at [253, 105] on img "Next" at bounding box center [248, 102] width 11 height 30
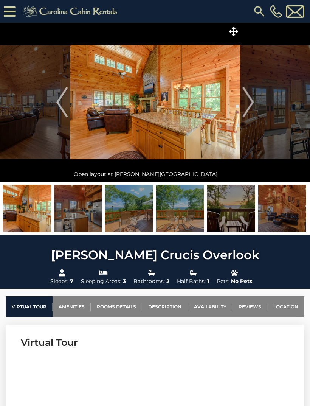
click at [252, 106] on img "Next" at bounding box center [248, 102] width 11 height 30
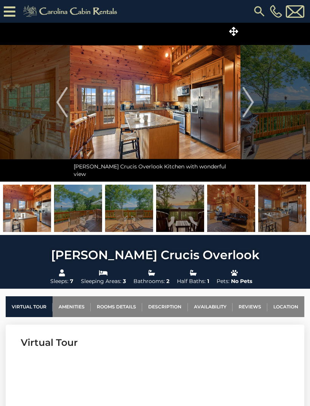
click at [251, 106] on img "Next" at bounding box center [248, 102] width 11 height 30
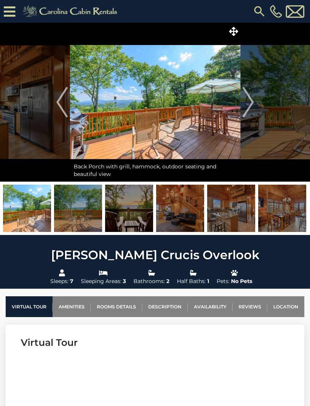
click at [251, 106] on img "Next" at bounding box center [248, 102] width 11 height 30
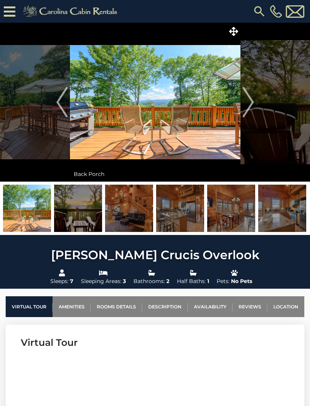
click at [250, 106] on img "Next" at bounding box center [248, 102] width 11 height 30
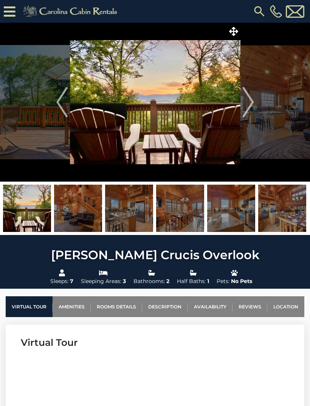
click at [250, 106] on img "Next" at bounding box center [248, 102] width 11 height 30
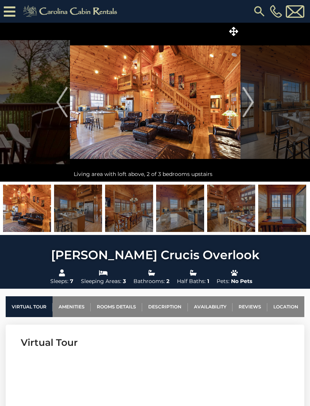
click at [251, 106] on img "Next" at bounding box center [248, 102] width 11 height 30
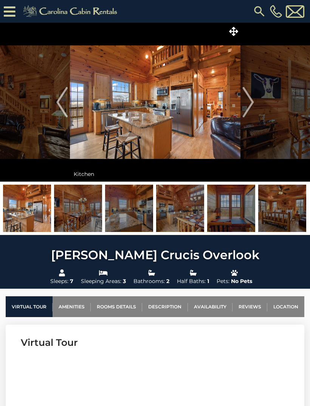
click at [251, 106] on img "Next" at bounding box center [248, 102] width 11 height 30
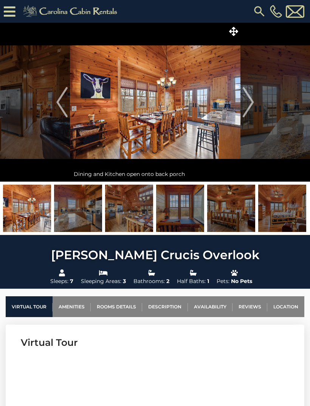
click at [249, 106] on img "Next" at bounding box center [248, 102] width 11 height 30
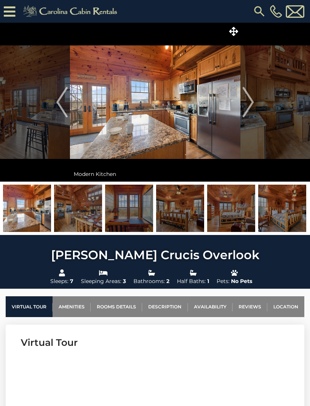
click at [249, 106] on img "Next" at bounding box center [248, 102] width 11 height 30
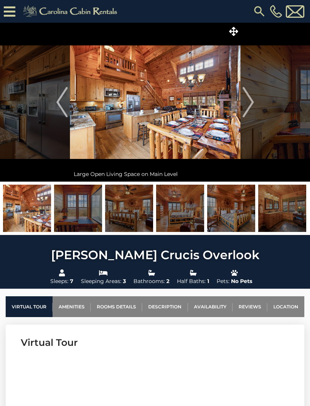
click at [248, 109] on img "Next" at bounding box center [248, 102] width 11 height 30
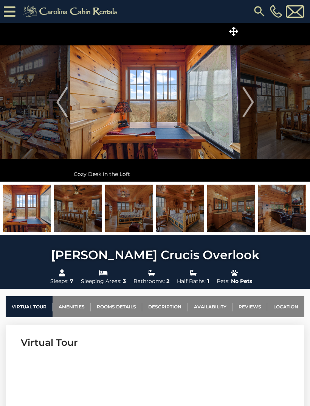
click at [248, 106] on img "Next" at bounding box center [248, 102] width 11 height 30
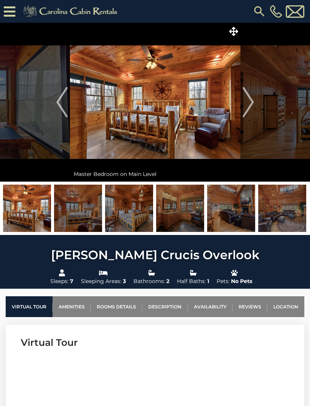
click at [244, 107] on img "Next" at bounding box center [248, 102] width 11 height 30
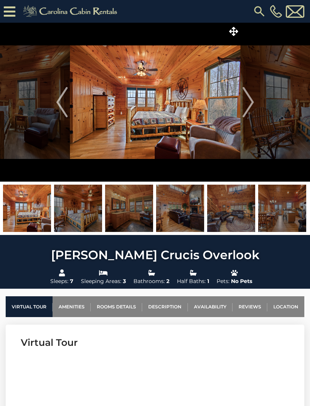
click at [243, 109] on img "Next" at bounding box center [248, 102] width 11 height 30
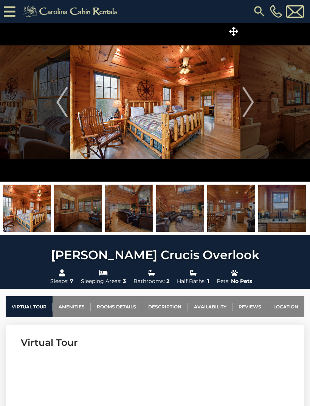
click at [244, 108] on img "Next" at bounding box center [248, 102] width 11 height 30
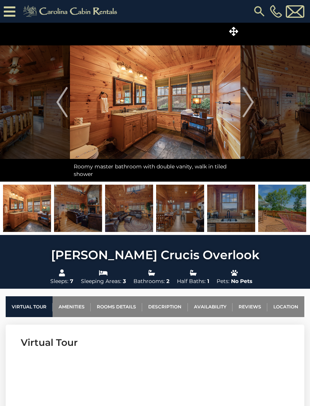
click at [244, 107] on img "Next" at bounding box center [248, 102] width 11 height 30
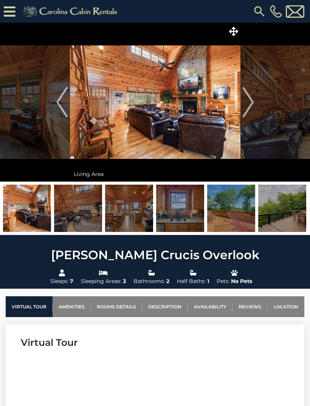
click at [249, 107] on img "Next" at bounding box center [248, 102] width 11 height 30
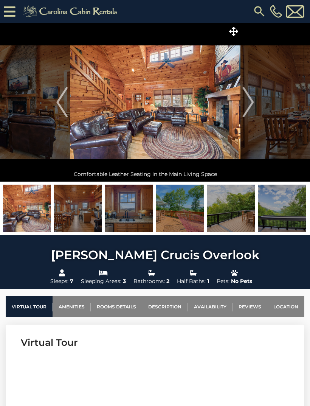
click at [248, 106] on img "Next" at bounding box center [248, 102] width 11 height 30
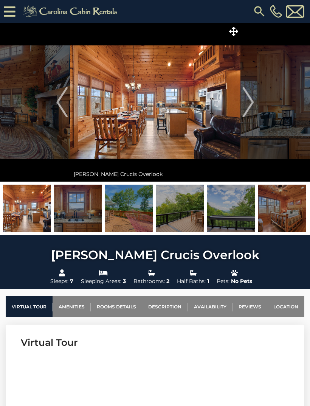
click at [249, 106] on img "Next" at bounding box center [248, 102] width 11 height 30
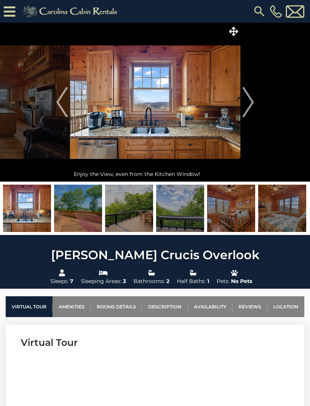
click at [245, 108] on img "Next" at bounding box center [248, 102] width 11 height 30
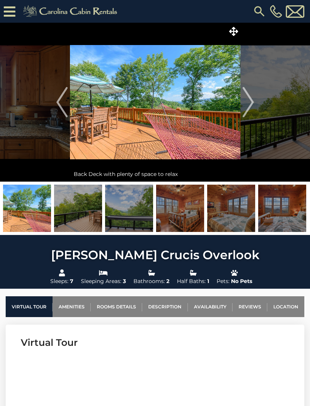
click at [247, 107] on img "Next" at bounding box center [248, 102] width 11 height 30
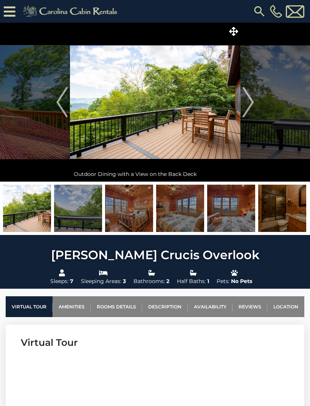
click at [246, 107] on img "Next" at bounding box center [248, 102] width 11 height 30
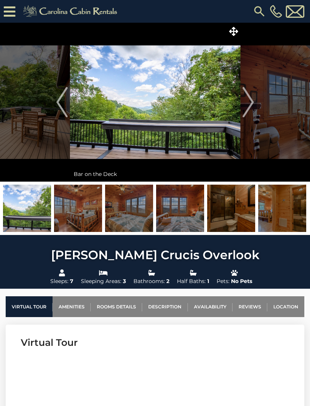
click at [248, 106] on img "Next" at bounding box center [248, 102] width 11 height 30
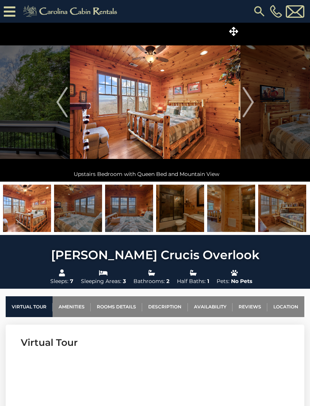
click at [246, 108] on img "Next" at bounding box center [248, 102] width 11 height 30
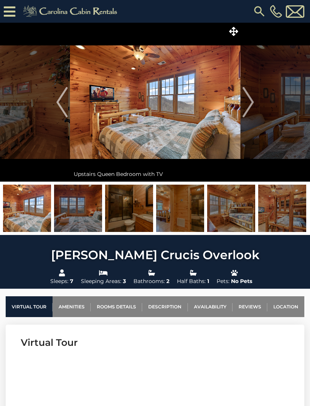
click at [249, 107] on img "Next" at bounding box center [248, 102] width 11 height 30
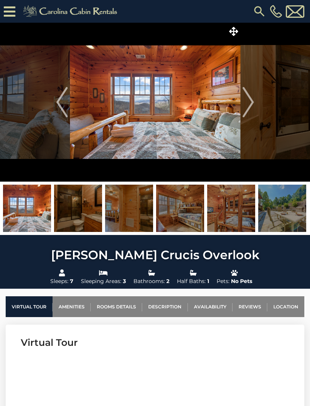
click at [247, 107] on img "Next" at bounding box center [248, 102] width 11 height 30
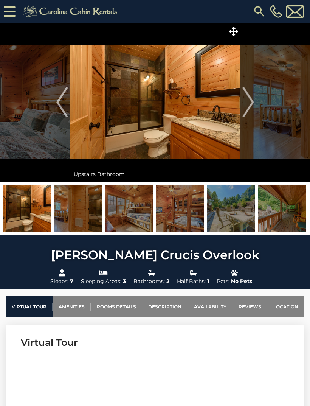
click at [245, 107] on img "Next" at bounding box center [248, 102] width 11 height 30
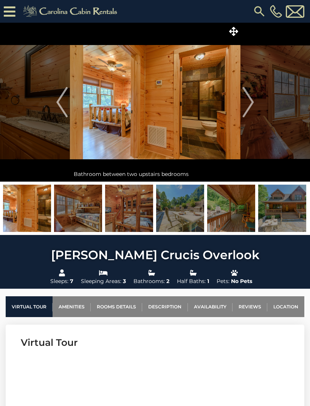
click at [251, 106] on img "Next" at bounding box center [248, 102] width 11 height 30
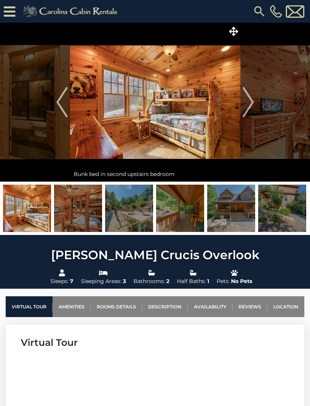
click at [250, 106] on img "Next" at bounding box center [248, 102] width 11 height 30
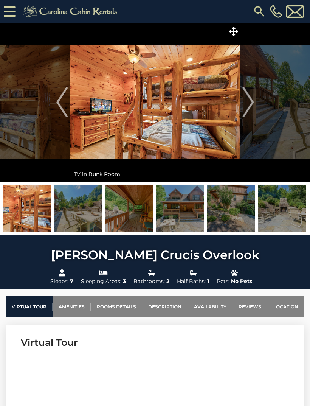
click at [249, 105] on img "Next" at bounding box center [248, 102] width 11 height 30
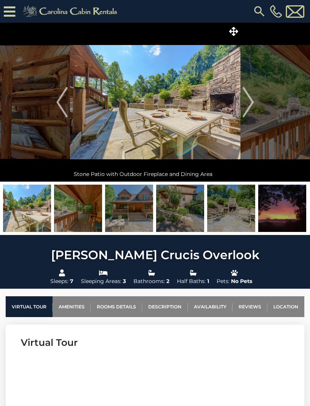
click at [250, 106] on img "Next" at bounding box center [248, 102] width 11 height 30
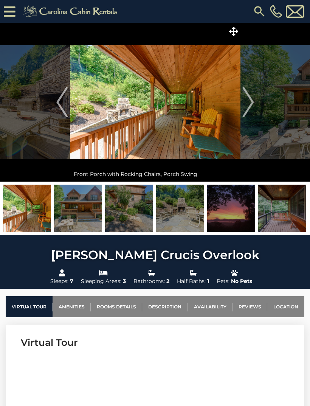
click at [250, 106] on img "Next" at bounding box center [248, 102] width 11 height 30
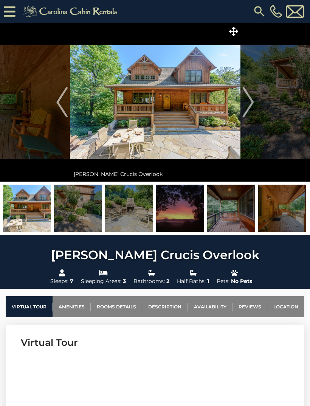
click at [252, 106] on img "Next" at bounding box center [248, 102] width 11 height 30
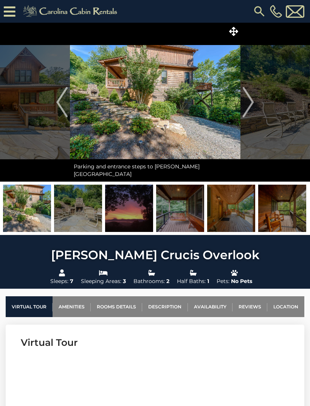
click at [250, 106] on img "Next" at bounding box center [248, 102] width 11 height 30
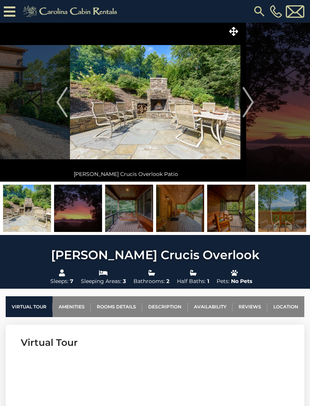
click at [251, 106] on img "Next" at bounding box center [248, 102] width 11 height 30
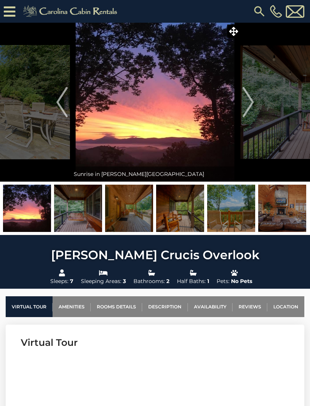
click at [248, 107] on img "Next" at bounding box center [248, 102] width 11 height 30
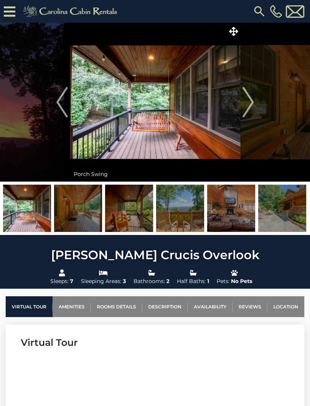
click at [252, 107] on img "Next" at bounding box center [248, 102] width 11 height 30
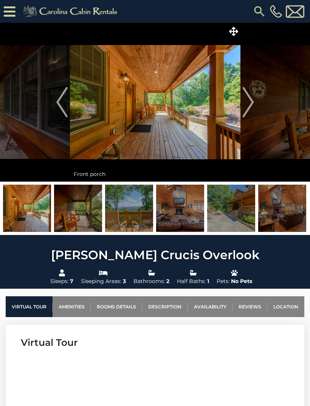
click at [249, 107] on img "Next" at bounding box center [248, 102] width 11 height 30
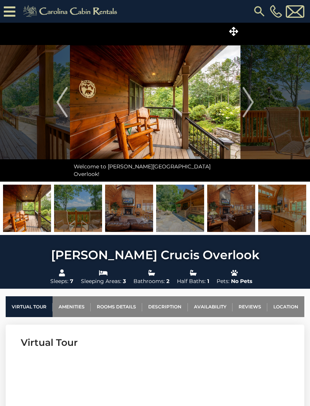
click at [249, 107] on img "Next" at bounding box center [248, 102] width 11 height 30
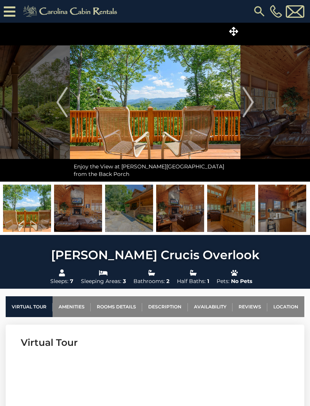
click at [251, 106] on img "Next" at bounding box center [248, 102] width 11 height 30
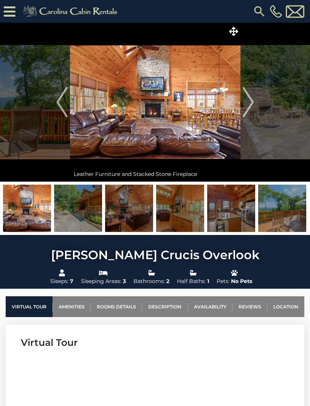
click at [250, 107] on img "Next" at bounding box center [248, 102] width 11 height 30
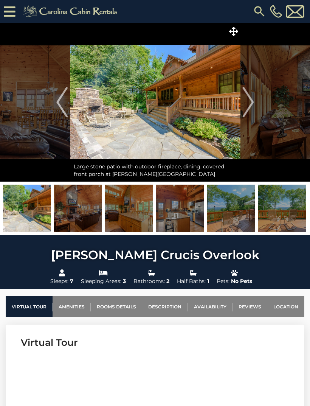
click at [253, 106] on img "Next" at bounding box center [248, 102] width 11 height 30
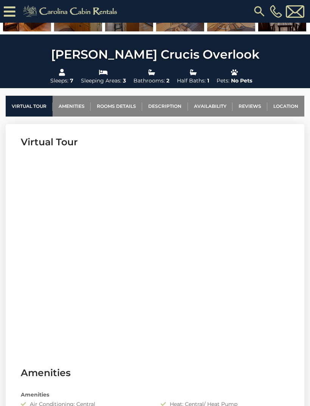
click at [119, 110] on link "Rooms Details" at bounding box center [116, 106] width 51 height 21
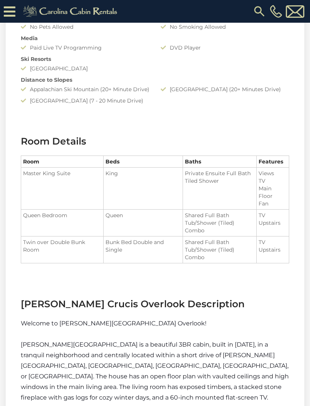
scroll to position [735, 0]
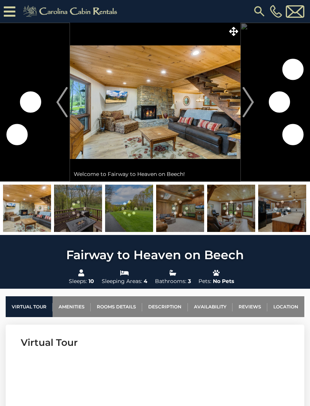
click at [251, 107] on img "Next" at bounding box center [248, 102] width 11 height 30
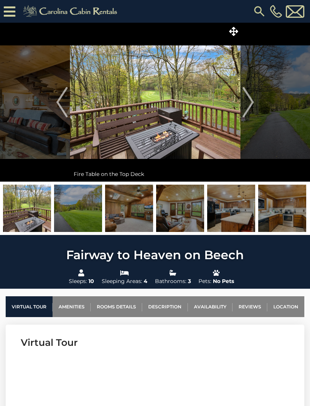
click at [253, 109] on img "Next" at bounding box center [248, 102] width 11 height 30
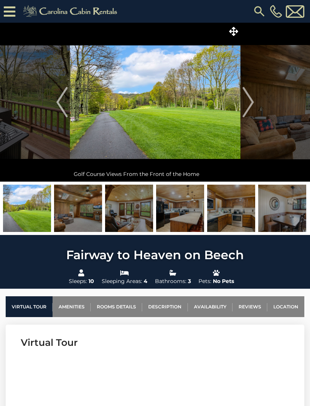
click at [254, 106] on button "Next" at bounding box center [249, 102] width 16 height 159
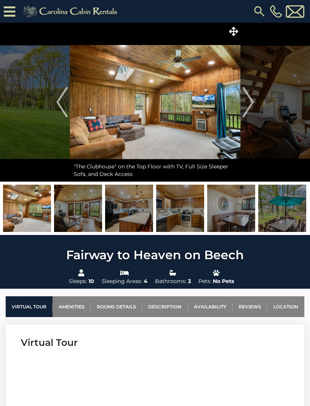
click at [255, 107] on button "Next" at bounding box center [249, 102] width 16 height 159
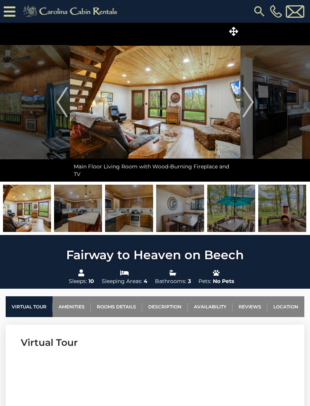
click at [254, 110] on button "Next" at bounding box center [249, 102] width 16 height 159
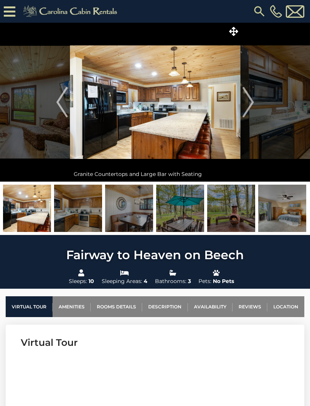
click at [253, 112] on img "Next" at bounding box center [248, 102] width 11 height 30
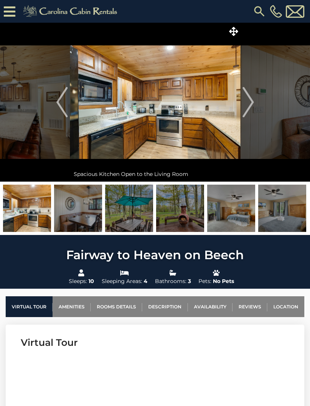
click at [253, 112] on img "Next" at bounding box center [248, 102] width 11 height 30
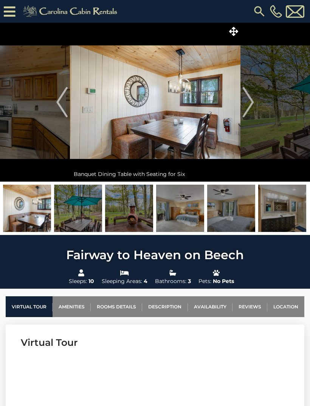
click at [253, 111] on img "Next" at bounding box center [248, 102] width 11 height 30
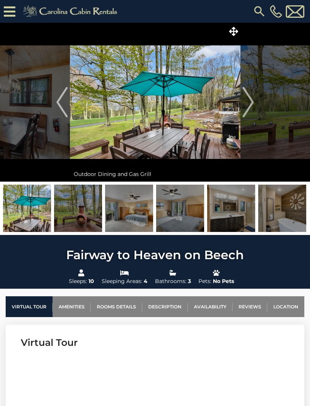
click at [252, 110] on img "Next" at bounding box center [248, 102] width 11 height 30
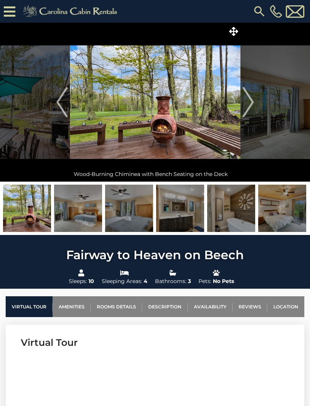
click at [252, 111] on img "Next" at bounding box center [248, 102] width 11 height 30
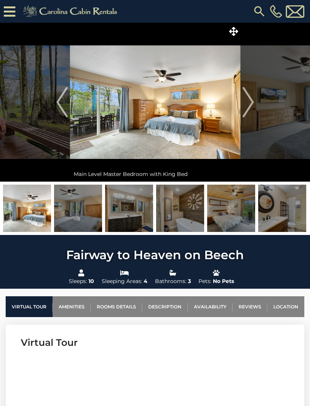
click at [253, 109] on img "Next" at bounding box center [248, 102] width 11 height 30
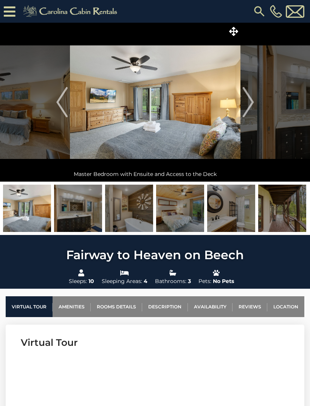
click at [255, 109] on button "Next" at bounding box center [249, 102] width 16 height 159
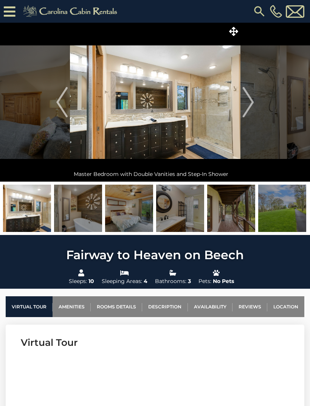
click at [254, 109] on img "Next" at bounding box center [248, 102] width 11 height 30
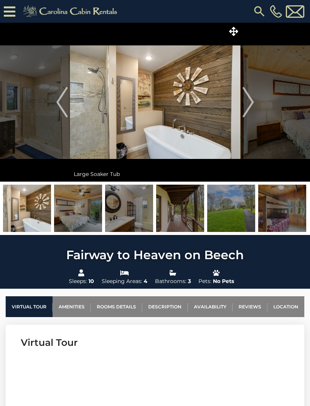
click at [255, 109] on button "Next" at bounding box center [249, 102] width 16 height 159
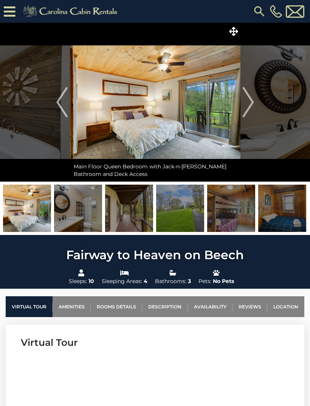
click at [251, 111] on img "Next" at bounding box center [248, 102] width 11 height 30
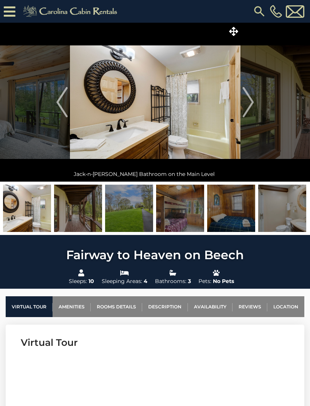
click at [255, 109] on button "Next" at bounding box center [249, 102] width 16 height 159
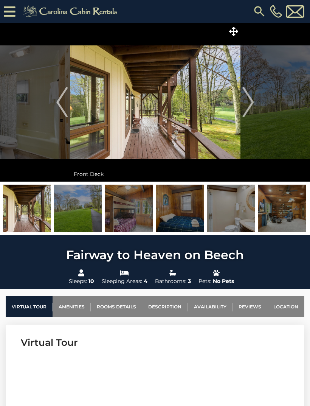
click at [254, 107] on img "Next" at bounding box center [248, 102] width 11 height 30
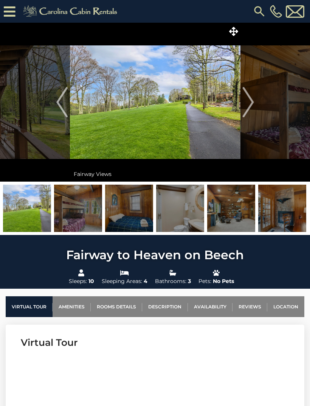
click at [255, 108] on button "Next" at bounding box center [249, 102] width 16 height 159
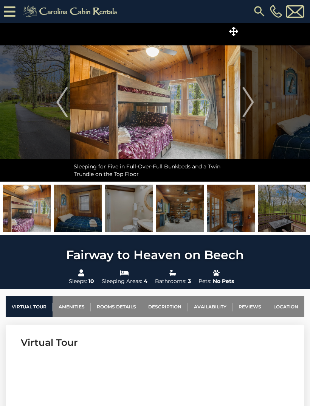
click at [254, 111] on button "Next" at bounding box center [249, 102] width 16 height 159
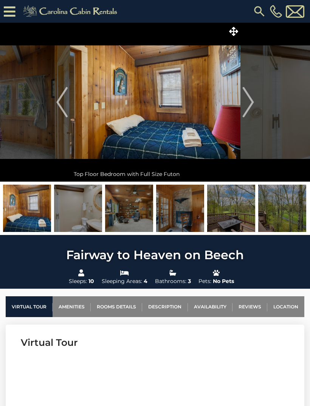
click at [256, 109] on button "Next" at bounding box center [249, 102] width 16 height 159
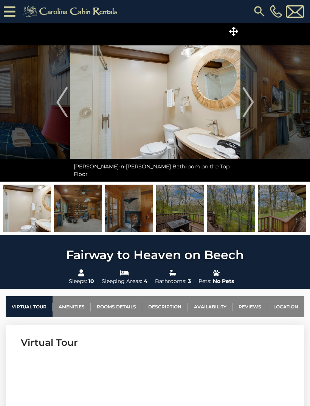
click at [256, 107] on button "Next" at bounding box center [249, 102] width 16 height 159
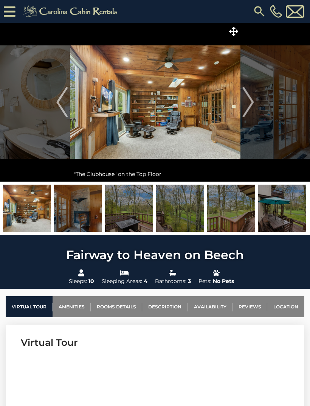
click at [253, 109] on img "Next" at bounding box center [248, 102] width 11 height 30
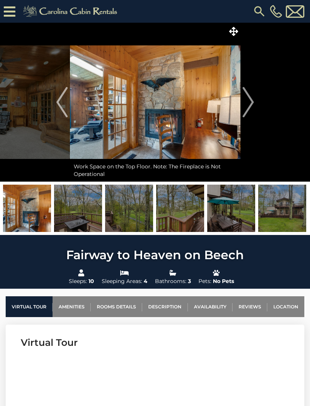
click at [255, 108] on button "Next" at bounding box center [249, 102] width 16 height 159
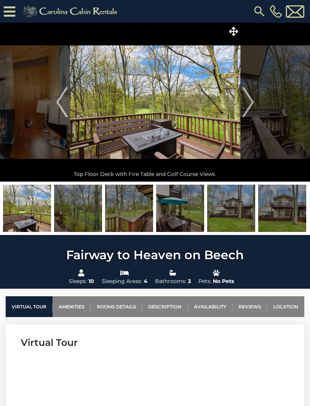
click at [252, 108] on img "Next" at bounding box center [248, 102] width 11 height 30
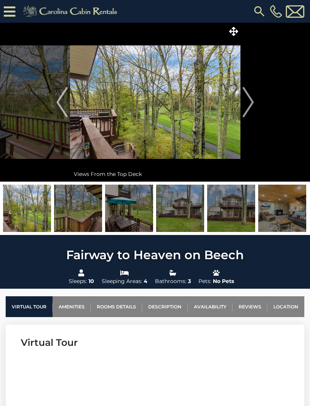
click at [254, 108] on img "Next" at bounding box center [248, 102] width 11 height 30
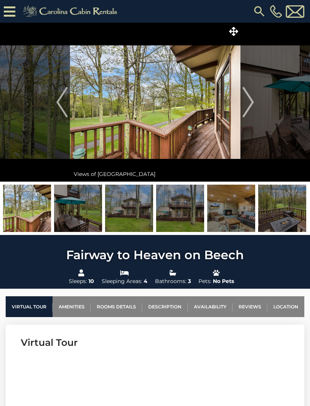
click at [254, 108] on img "Next" at bounding box center [248, 102] width 11 height 30
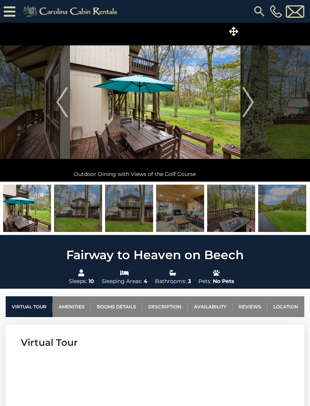
click at [255, 106] on button "Next" at bounding box center [249, 102] width 16 height 159
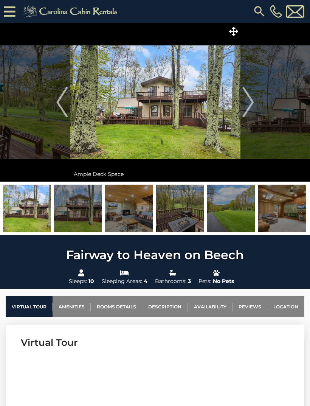
click at [254, 107] on button "Next" at bounding box center [249, 102] width 16 height 159
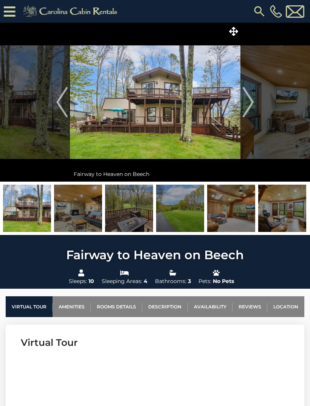
click at [255, 108] on button "Next" at bounding box center [249, 102] width 16 height 159
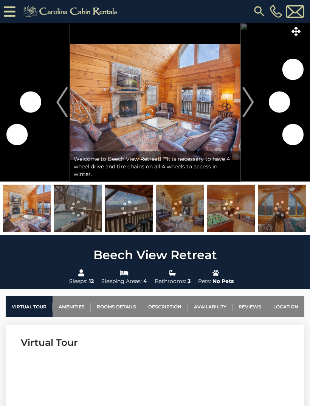
click at [248, 111] on img "Next" at bounding box center [248, 102] width 11 height 30
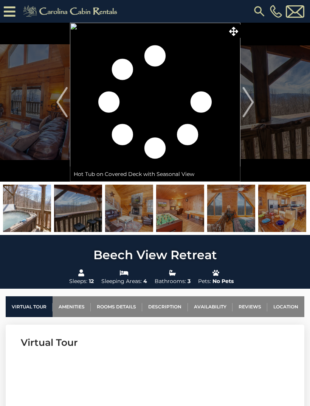
click at [251, 113] on img "Next" at bounding box center [248, 102] width 11 height 30
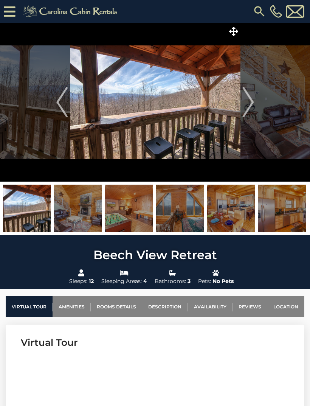
click at [251, 113] on img "Next" at bounding box center [248, 102] width 11 height 30
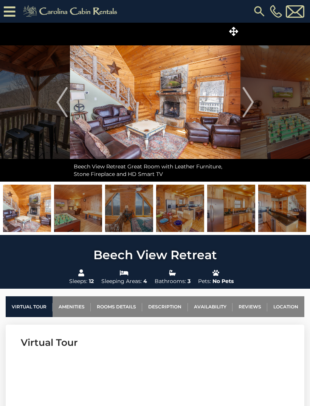
click at [250, 114] on img "Next" at bounding box center [248, 102] width 11 height 30
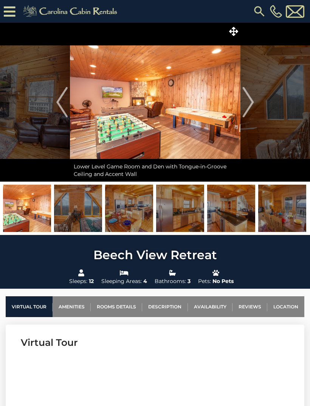
click at [251, 113] on img "Next" at bounding box center [248, 102] width 11 height 30
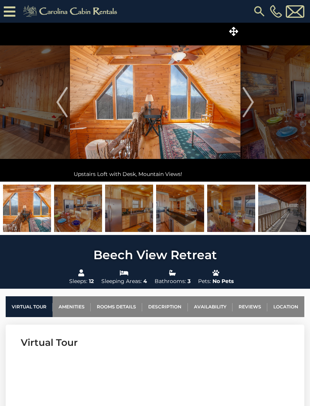
click at [251, 113] on img "Next" at bounding box center [248, 102] width 11 height 30
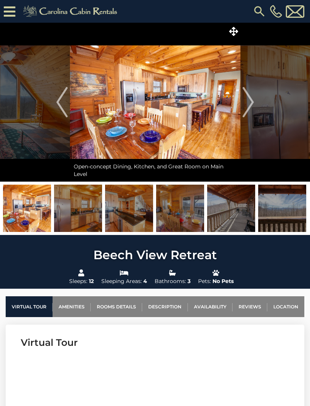
click at [250, 112] on img "Next" at bounding box center [248, 102] width 11 height 30
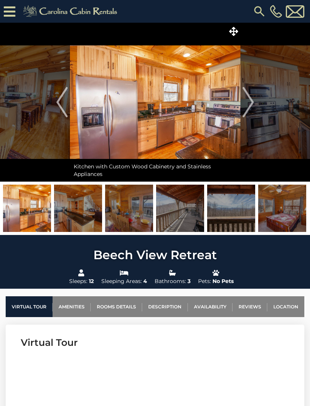
click at [252, 111] on img "Next" at bounding box center [248, 102] width 11 height 30
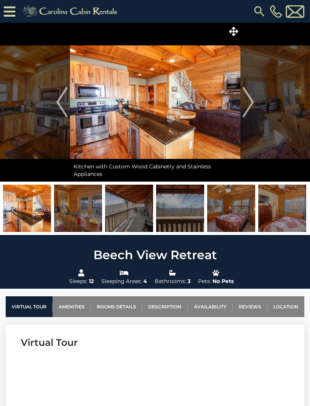
click at [251, 112] on img "Next" at bounding box center [248, 102] width 11 height 30
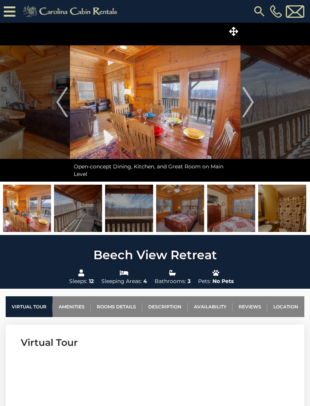
click at [251, 112] on img "Next" at bounding box center [248, 102] width 11 height 30
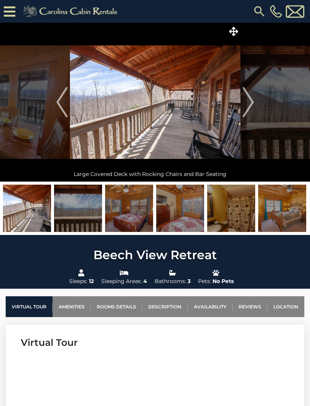
click at [251, 113] on img "Next" at bounding box center [248, 102] width 11 height 30
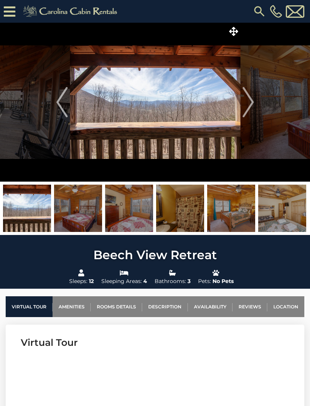
click at [252, 112] on img "Next" at bounding box center [248, 102] width 11 height 30
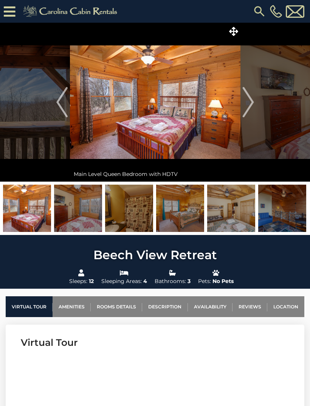
click at [252, 112] on img "Next" at bounding box center [248, 102] width 11 height 30
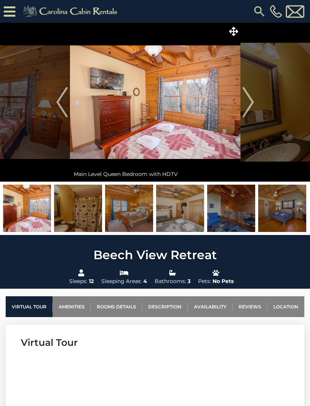
click at [252, 113] on img "Next" at bounding box center [248, 102] width 11 height 30
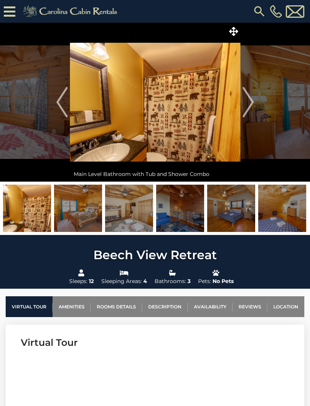
click at [252, 112] on img "Next" at bounding box center [248, 102] width 11 height 30
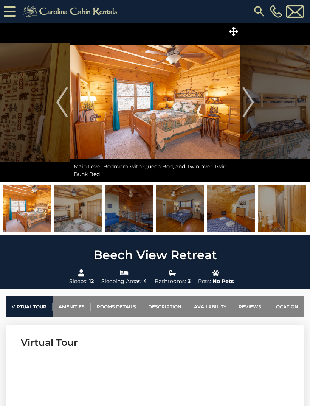
click at [254, 111] on img "Next" at bounding box center [248, 102] width 11 height 30
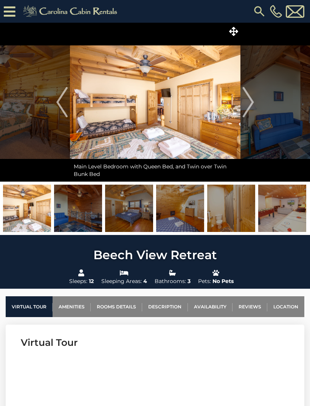
click at [253, 112] on img "Next" at bounding box center [248, 102] width 11 height 30
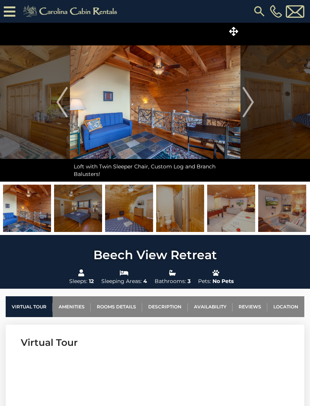
click at [252, 113] on img "Next" at bounding box center [248, 102] width 11 height 30
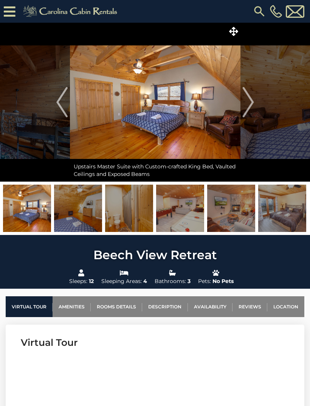
click at [253, 112] on img "Next" at bounding box center [248, 102] width 11 height 30
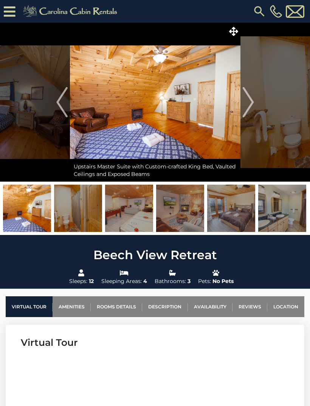
click at [251, 114] on img "Next" at bounding box center [248, 102] width 11 height 30
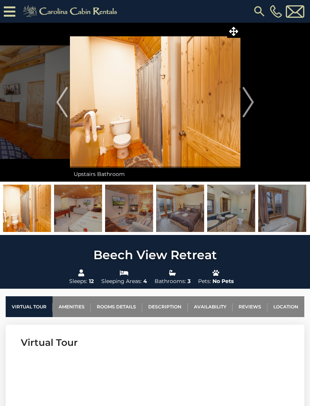
click at [252, 113] on img "Next" at bounding box center [248, 102] width 11 height 30
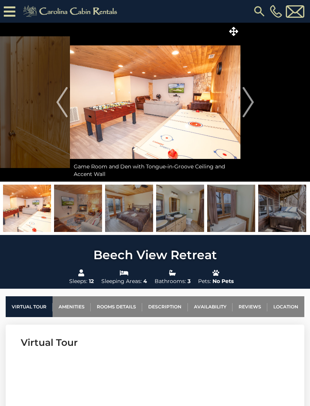
click at [252, 112] on img "Next" at bounding box center [248, 102] width 11 height 30
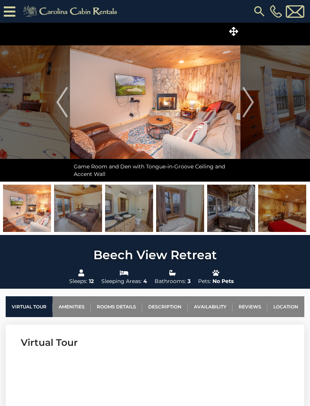
click at [252, 114] on img "Next" at bounding box center [248, 102] width 11 height 30
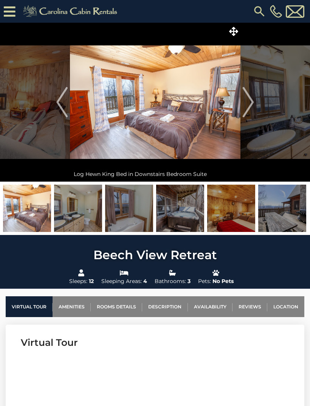
click at [252, 111] on img "Next" at bounding box center [248, 102] width 11 height 30
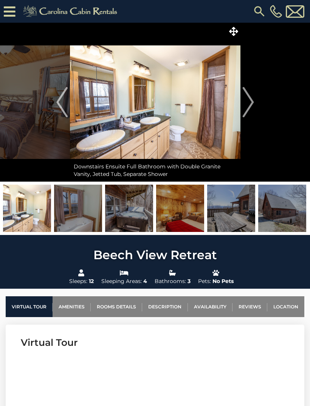
click at [252, 112] on img "Next" at bounding box center [248, 102] width 11 height 30
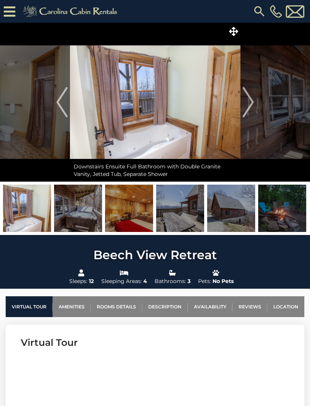
click at [251, 113] on img "Next" at bounding box center [248, 102] width 11 height 30
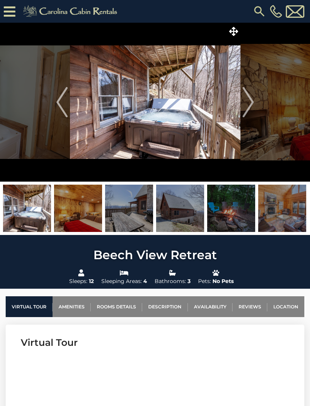
click at [251, 112] on img "Next" at bounding box center [248, 102] width 11 height 30
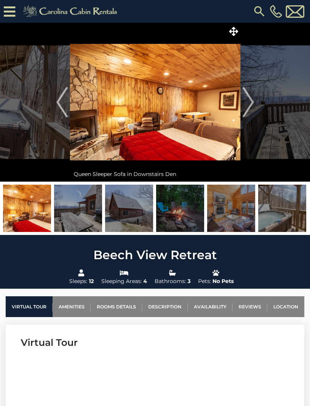
click at [254, 111] on img "Next" at bounding box center [248, 102] width 11 height 30
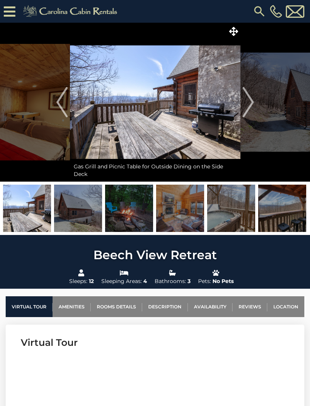
click at [254, 112] on img "Next" at bounding box center [248, 102] width 11 height 30
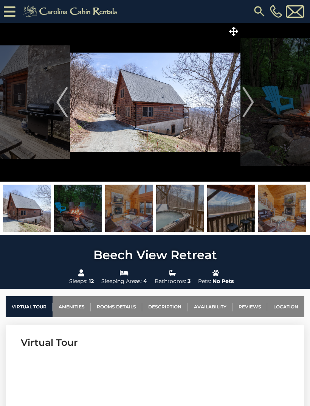
click at [254, 112] on img "Next" at bounding box center [248, 102] width 11 height 30
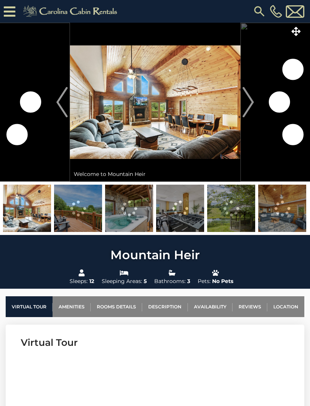
click at [182, 125] on img at bounding box center [155, 102] width 171 height 159
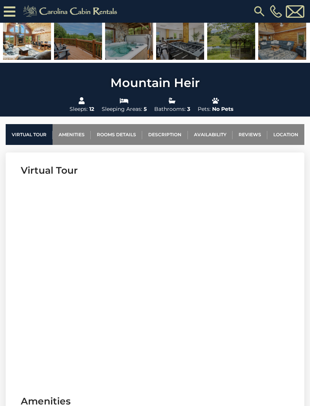
scroll to position [189, 0]
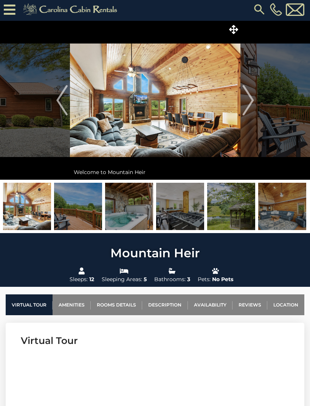
scroll to position [2, 0]
click at [171, 110] on img at bounding box center [155, 100] width 171 height 159
click at [172, 125] on img at bounding box center [155, 100] width 171 height 159
click at [237, 31] on icon at bounding box center [233, 29] width 9 height 9
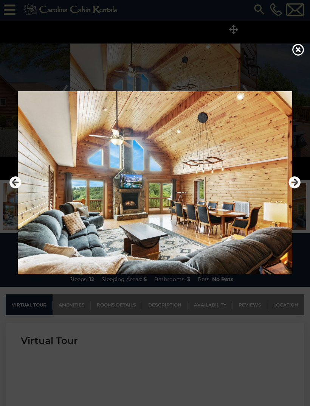
click at [298, 188] on icon "Next" at bounding box center [295, 182] width 12 height 12
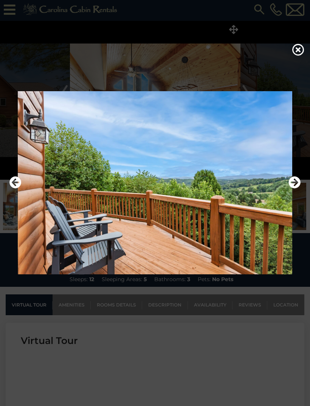
click at [299, 188] on icon "Next" at bounding box center [295, 182] width 12 height 12
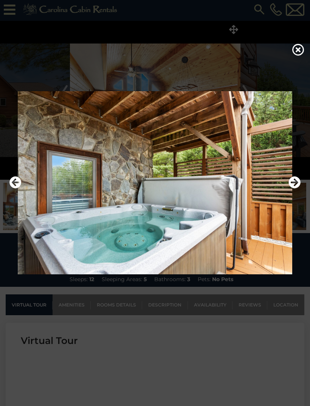
click at [299, 188] on icon "Next" at bounding box center [295, 182] width 12 height 12
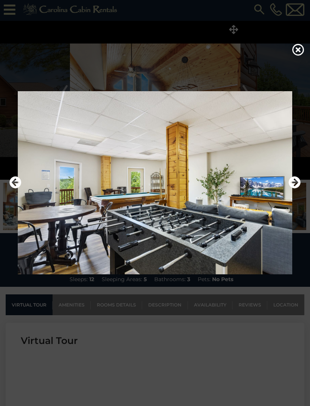
click at [296, 188] on icon "Next" at bounding box center [295, 182] width 12 height 12
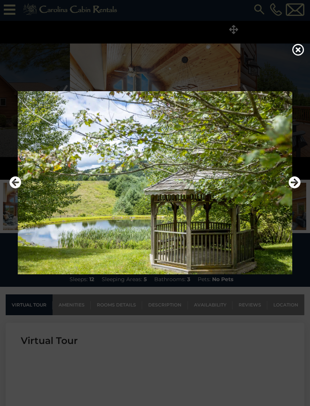
click at [297, 192] on button "Next" at bounding box center [295, 182] width 12 height 17
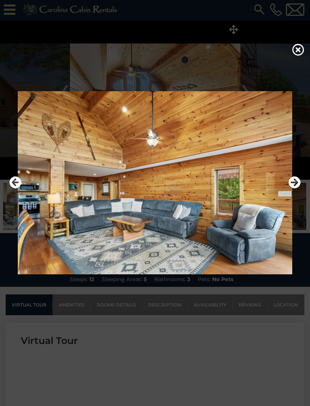
click at [300, 192] on button "Next" at bounding box center [295, 182] width 12 height 17
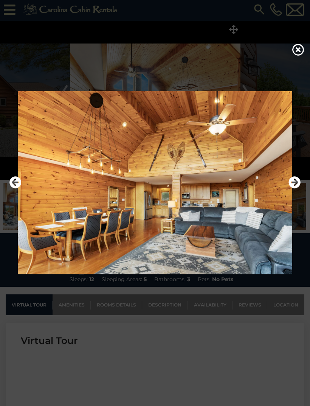
click at [300, 192] on button "Next" at bounding box center [295, 182] width 12 height 17
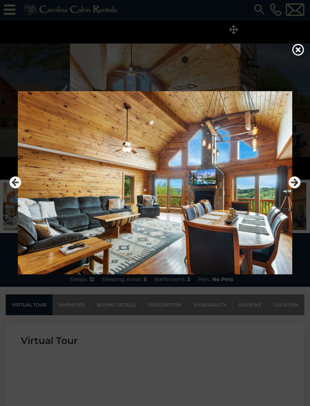
click at [300, 188] on icon "Next" at bounding box center [295, 182] width 12 height 12
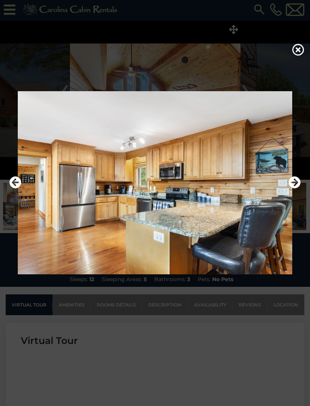
click at [300, 192] on button "Next" at bounding box center [295, 182] width 12 height 17
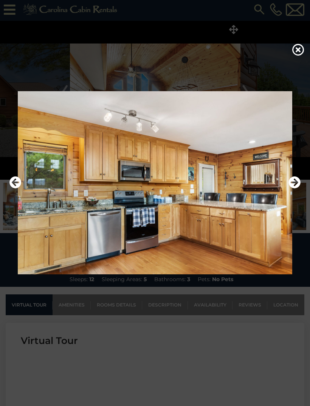
click at [302, 200] on img at bounding box center [155, 182] width 295 height 183
click at [299, 188] on icon "Next" at bounding box center [295, 182] width 12 height 12
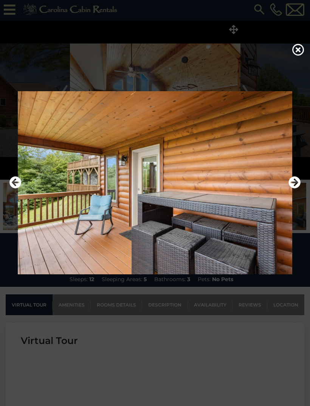
click at [296, 188] on icon "Next" at bounding box center [295, 182] width 12 height 12
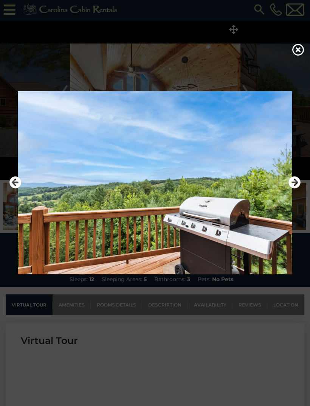
click at [297, 188] on icon "Next" at bounding box center [295, 182] width 12 height 12
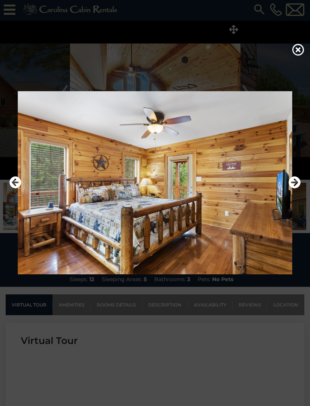
click at [296, 188] on icon "Next" at bounding box center [295, 182] width 12 height 12
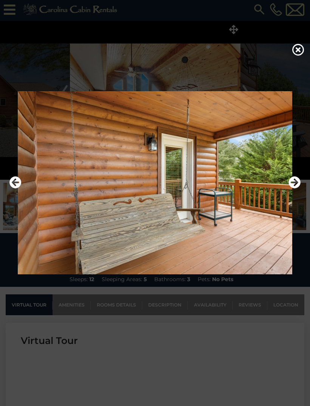
click at [298, 188] on icon "Next" at bounding box center [295, 182] width 12 height 12
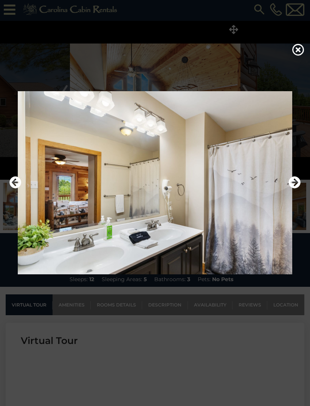
click at [299, 188] on icon "Next" at bounding box center [295, 182] width 12 height 12
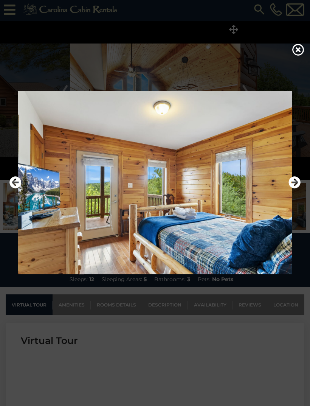
click at [298, 188] on icon "Next" at bounding box center [295, 182] width 12 height 12
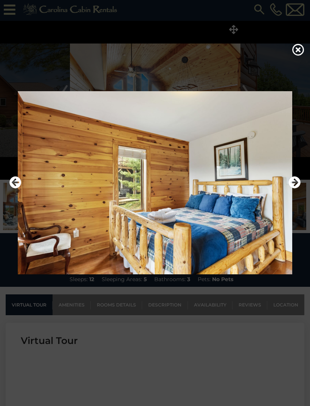
click at [298, 188] on icon "Next" at bounding box center [295, 182] width 12 height 12
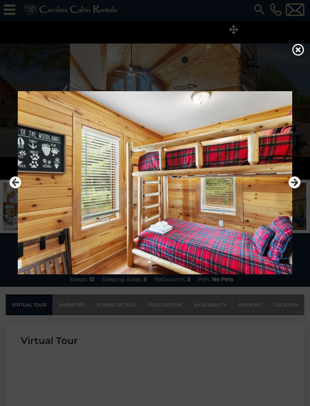
click at [296, 188] on icon "Next" at bounding box center [295, 182] width 12 height 12
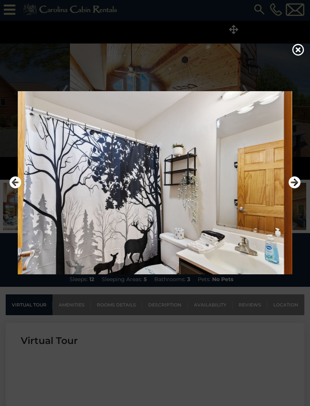
click at [300, 188] on icon "Next" at bounding box center [295, 182] width 12 height 12
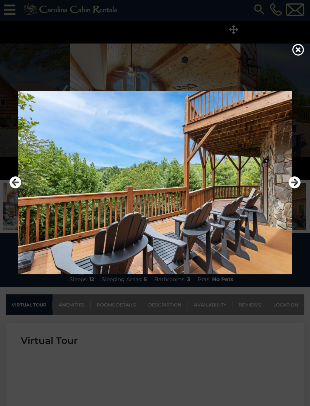
click at [299, 188] on icon "Next" at bounding box center [295, 182] width 12 height 12
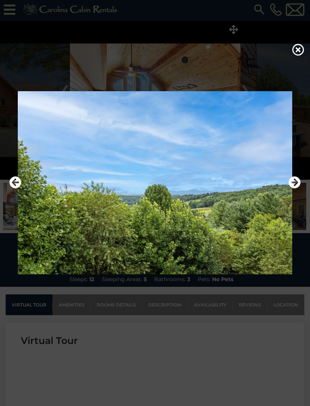
click at [297, 188] on icon "Next" at bounding box center [295, 182] width 12 height 12
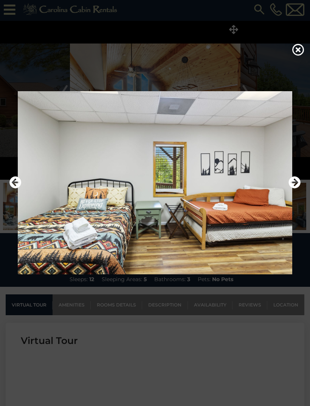
click at [299, 188] on icon "Next" at bounding box center [295, 182] width 12 height 12
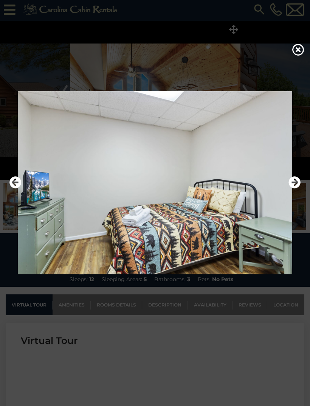
click at [298, 188] on icon "Next" at bounding box center [295, 182] width 12 height 12
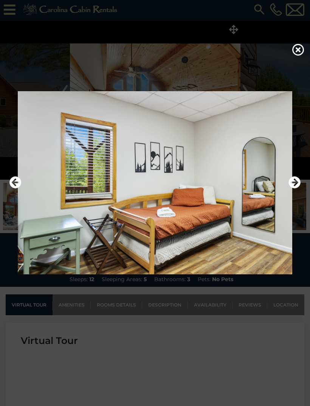
click at [299, 188] on icon "Next" at bounding box center [295, 182] width 12 height 12
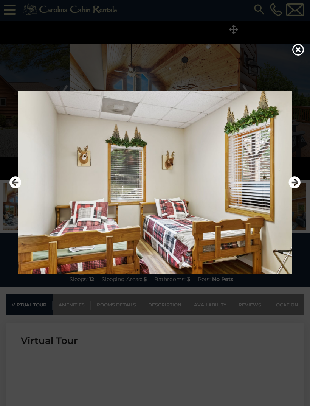
click at [298, 188] on icon "Next" at bounding box center [295, 182] width 12 height 12
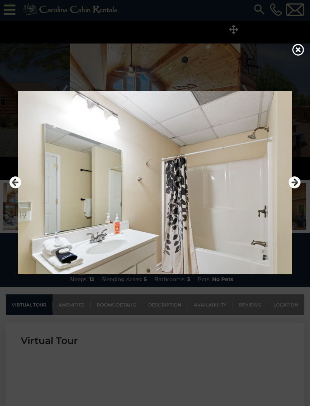
click at [296, 188] on icon "Next" at bounding box center [295, 182] width 12 height 12
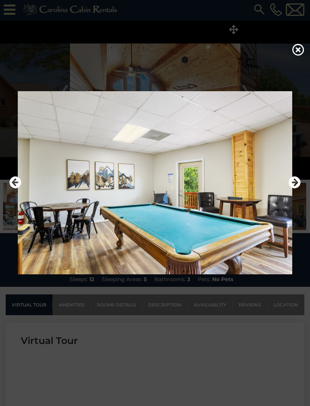
click at [297, 188] on icon "Next" at bounding box center [295, 182] width 12 height 12
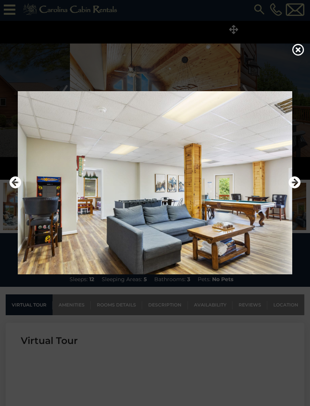
click at [296, 188] on icon "Next" at bounding box center [295, 182] width 12 height 12
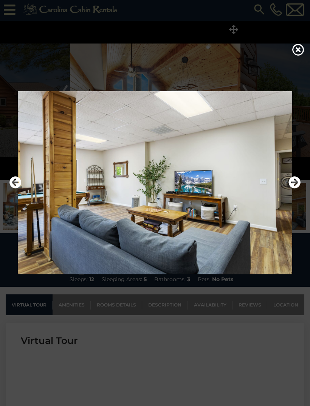
click at [295, 188] on icon "Next" at bounding box center [295, 182] width 12 height 12
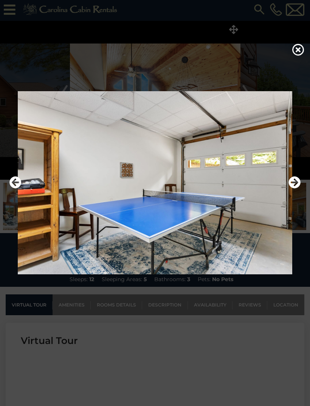
click at [296, 188] on icon "Next" at bounding box center [295, 182] width 12 height 12
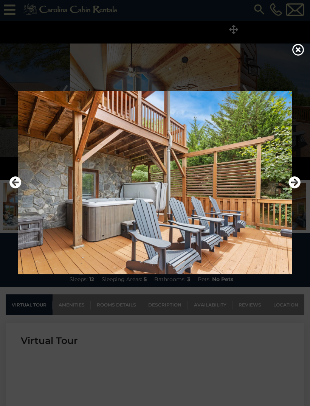
click at [296, 188] on icon "Next" at bounding box center [295, 182] width 12 height 12
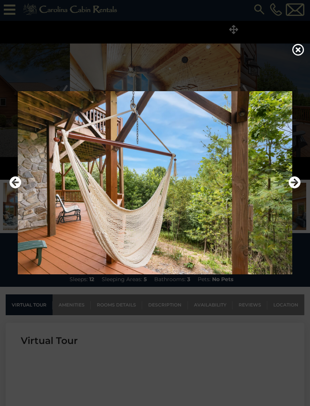
click at [294, 188] on icon "Next" at bounding box center [295, 182] width 12 height 12
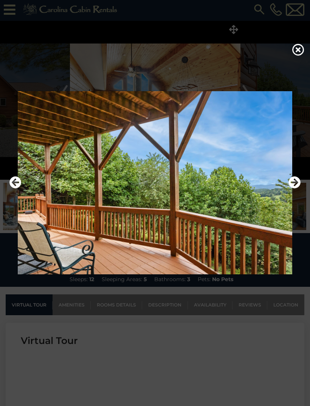
click at [296, 188] on icon "Next" at bounding box center [295, 182] width 12 height 12
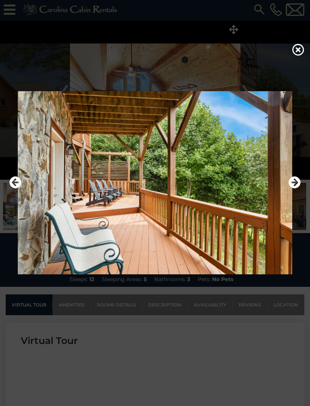
click at [296, 188] on icon "Next" at bounding box center [295, 182] width 12 height 12
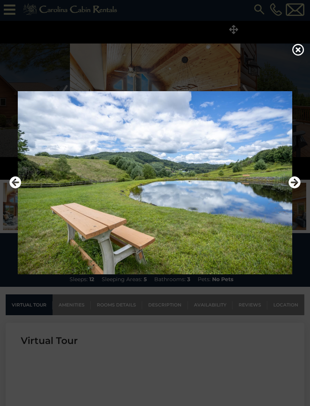
click at [296, 188] on icon "Next" at bounding box center [295, 182] width 12 height 12
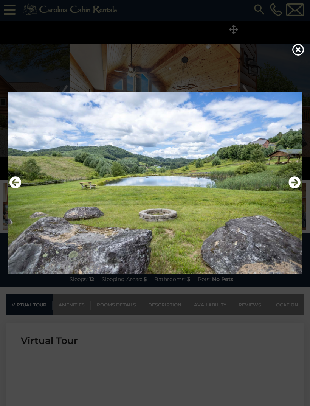
click at [297, 188] on icon "Next" at bounding box center [295, 182] width 12 height 12
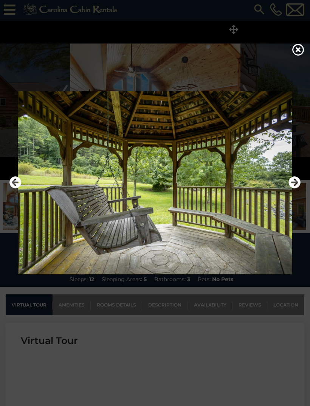
click at [297, 188] on icon "Next" at bounding box center [295, 182] width 12 height 12
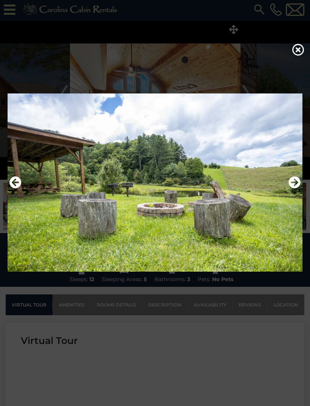
click at [298, 188] on icon "Next" at bounding box center [295, 182] width 12 height 12
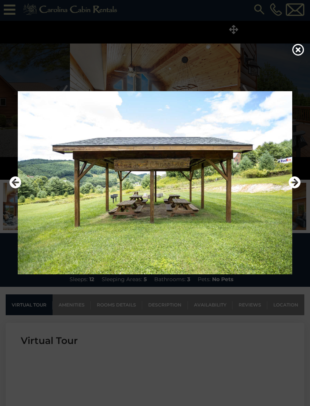
click at [295, 188] on icon "Next" at bounding box center [295, 182] width 12 height 12
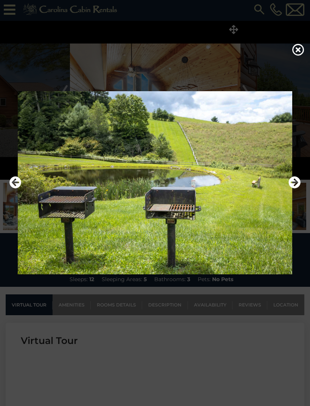
click at [299, 188] on icon "Next" at bounding box center [295, 182] width 12 height 12
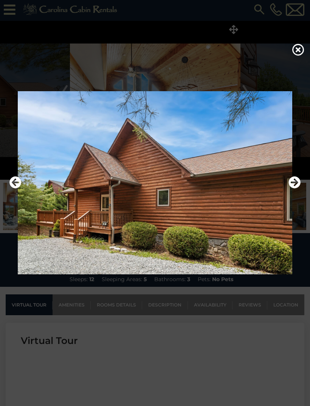
click at [296, 192] on button "Next" at bounding box center [295, 182] width 12 height 17
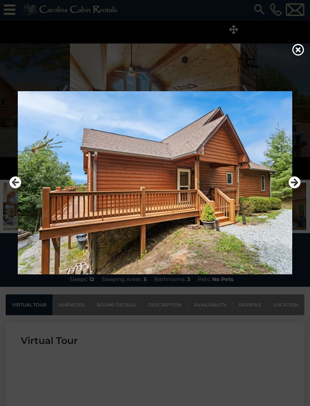
click at [298, 192] on button "Next" at bounding box center [295, 182] width 12 height 17
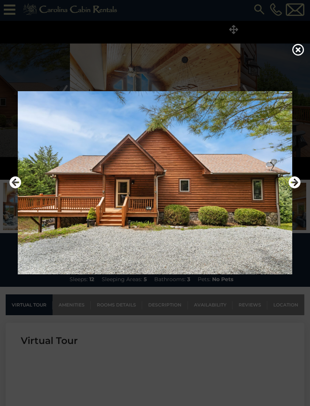
click at [298, 188] on icon "Next" at bounding box center [295, 182] width 12 height 12
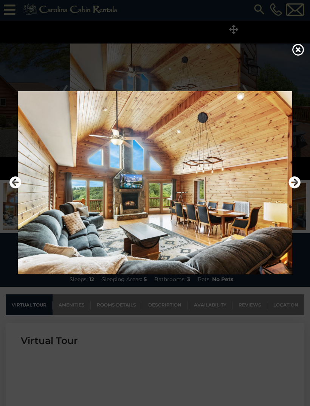
click at [298, 188] on icon "Next" at bounding box center [295, 182] width 12 height 12
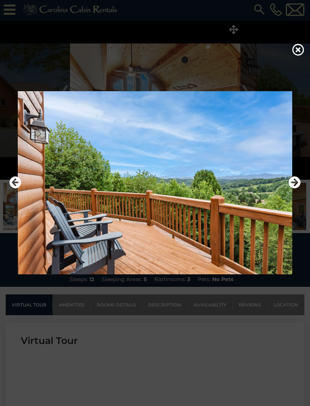
click at [296, 56] on icon at bounding box center [299, 50] width 12 height 12
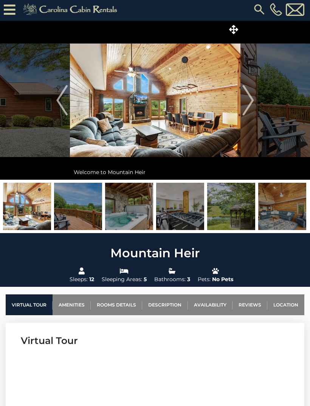
click at [174, 307] on link "Description" at bounding box center [164, 304] width 45 height 21
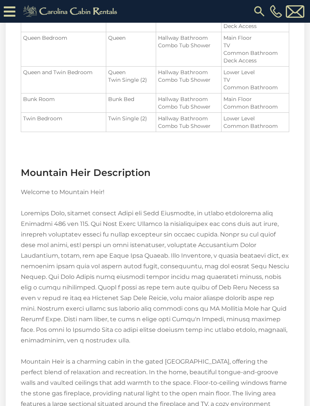
scroll to position [1015, 0]
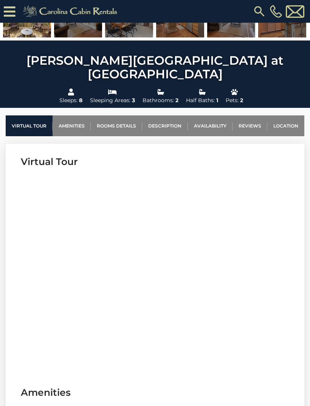
scroll to position [211, 0]
